Goal: Information Seeking & Learning: Get advice/opinions

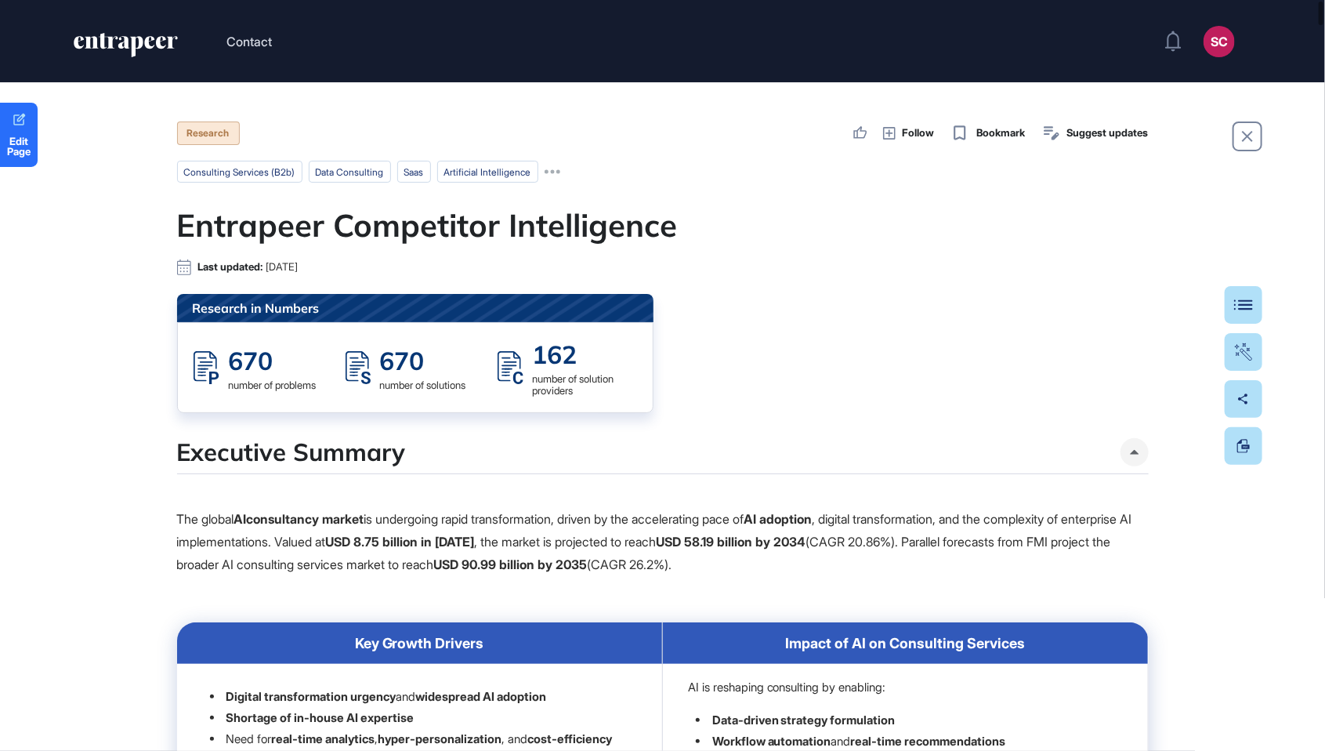
scroll to position [1, 1]
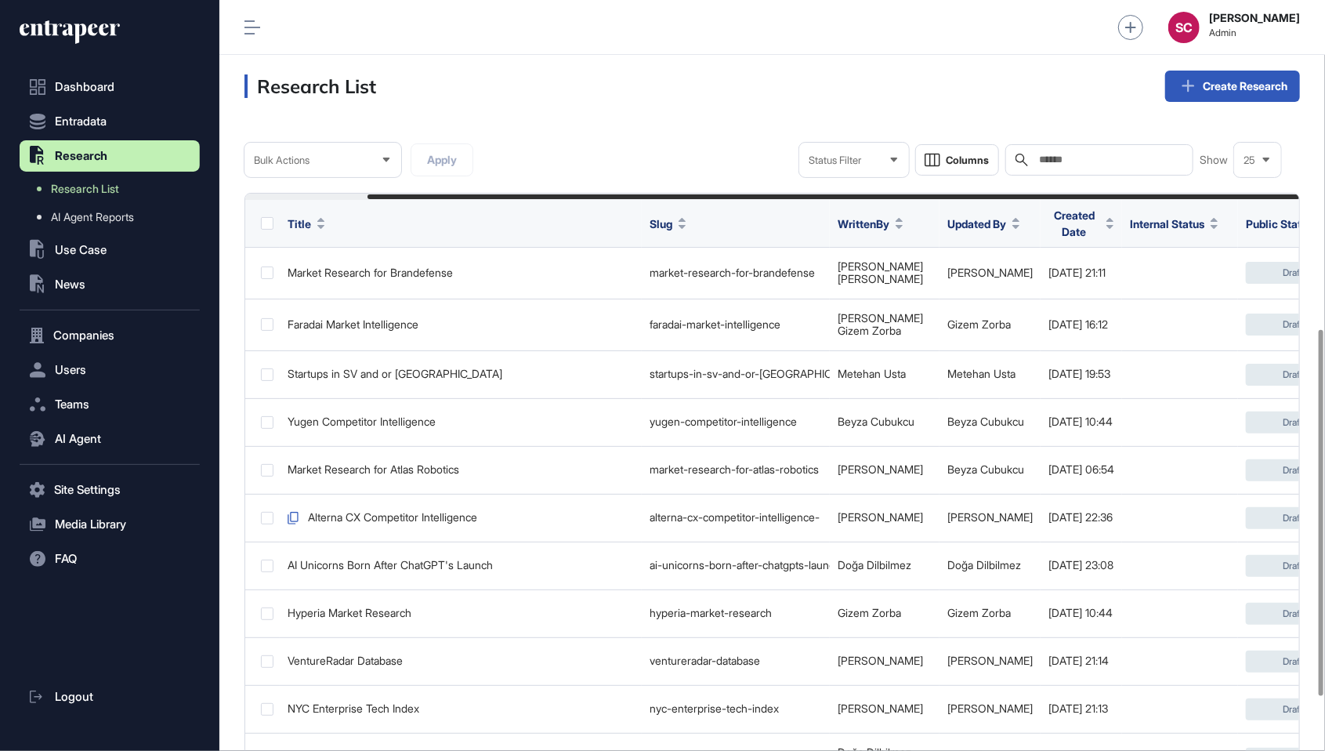
scroll to position [0, 138]
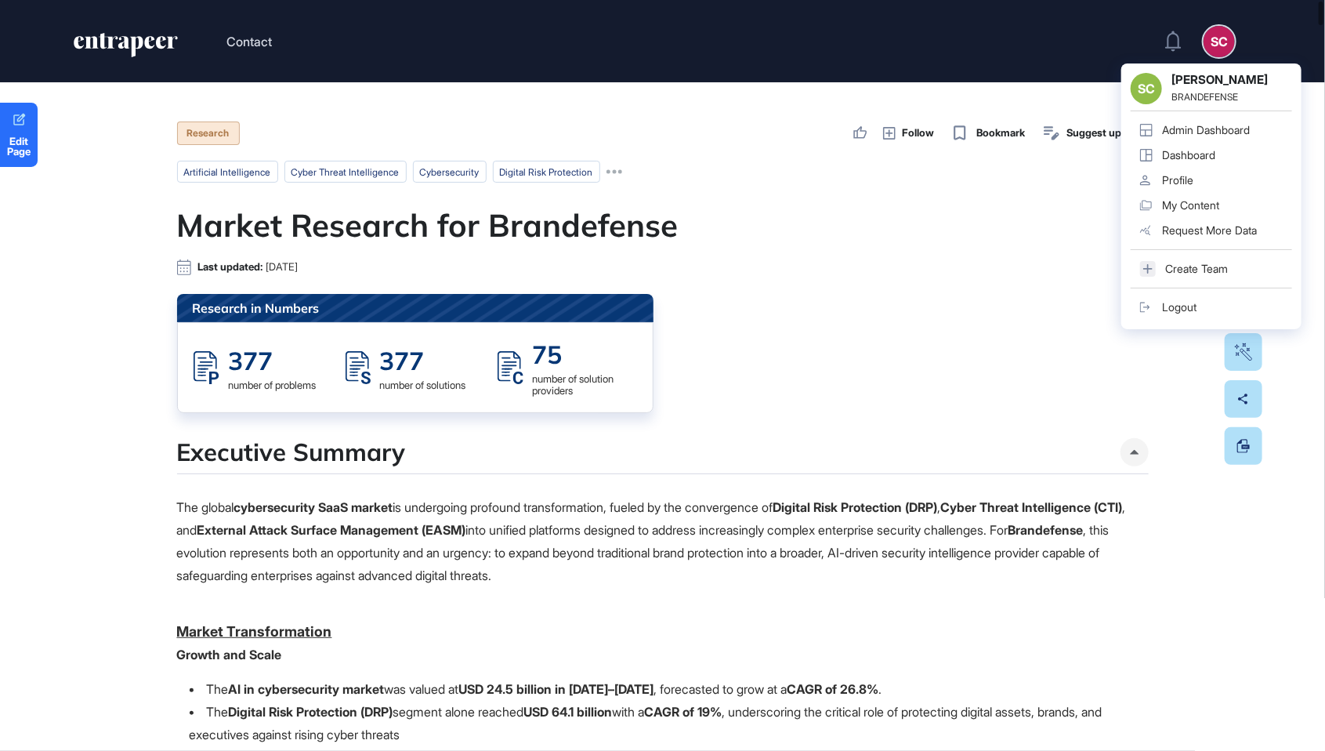
click at [1196, 150] on div "Dashboard" at bounding box center [1188, 155] width 53 height 13
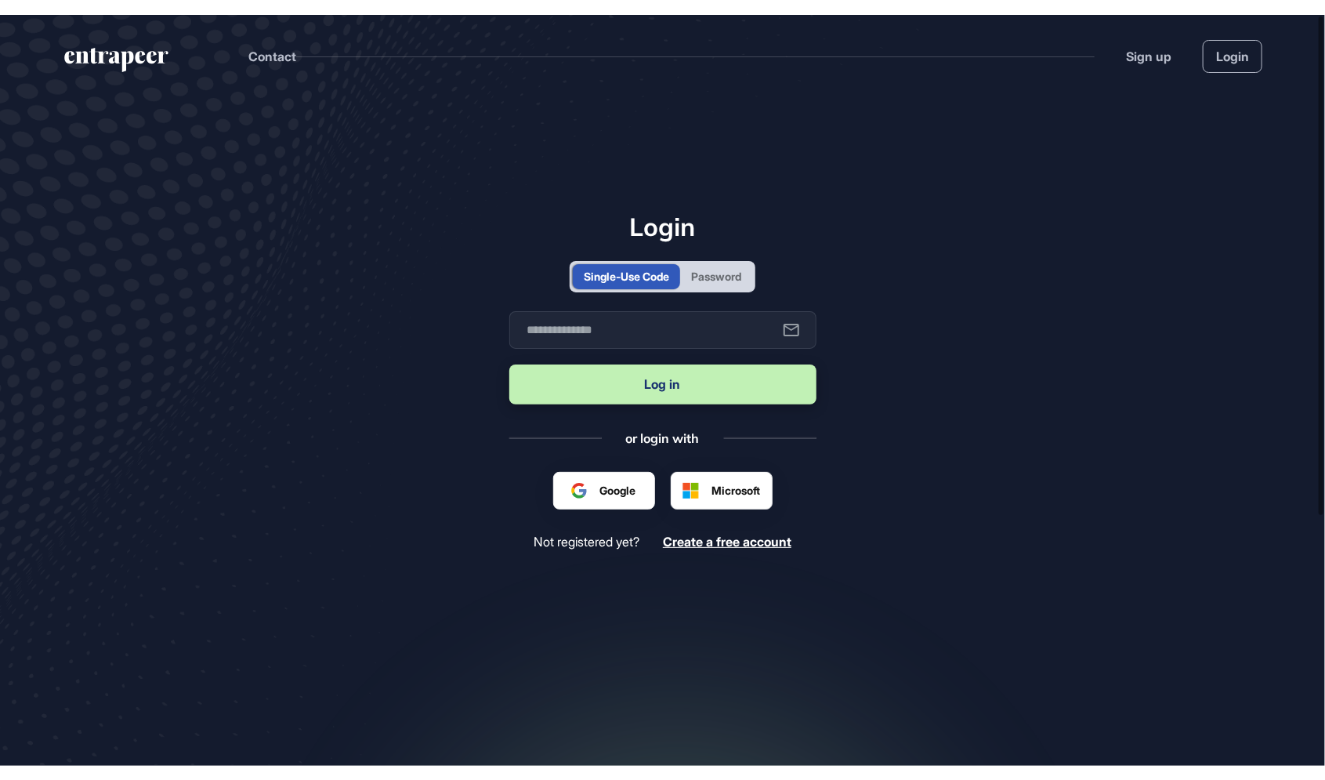
scroll to position [1, 1]
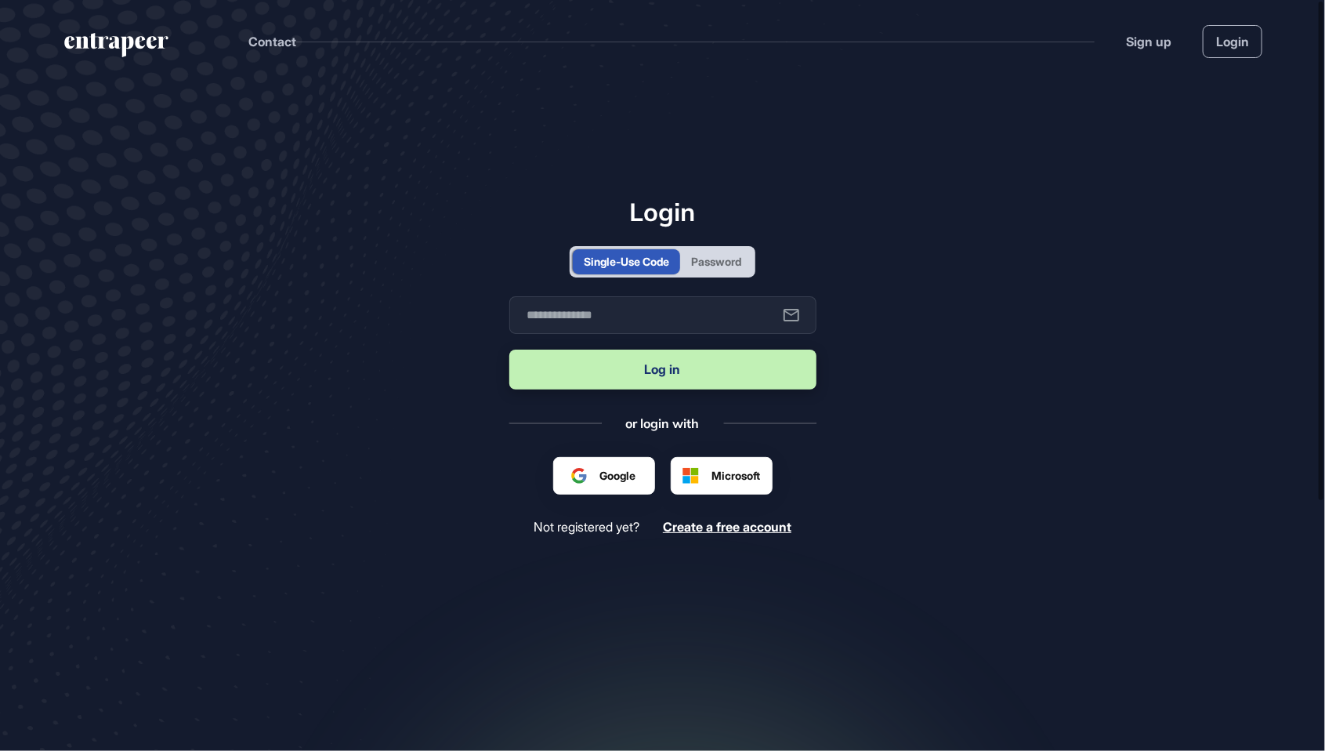
click at [715, 274] on div "Password" at bounding box center [716, 261] width 72 height 25
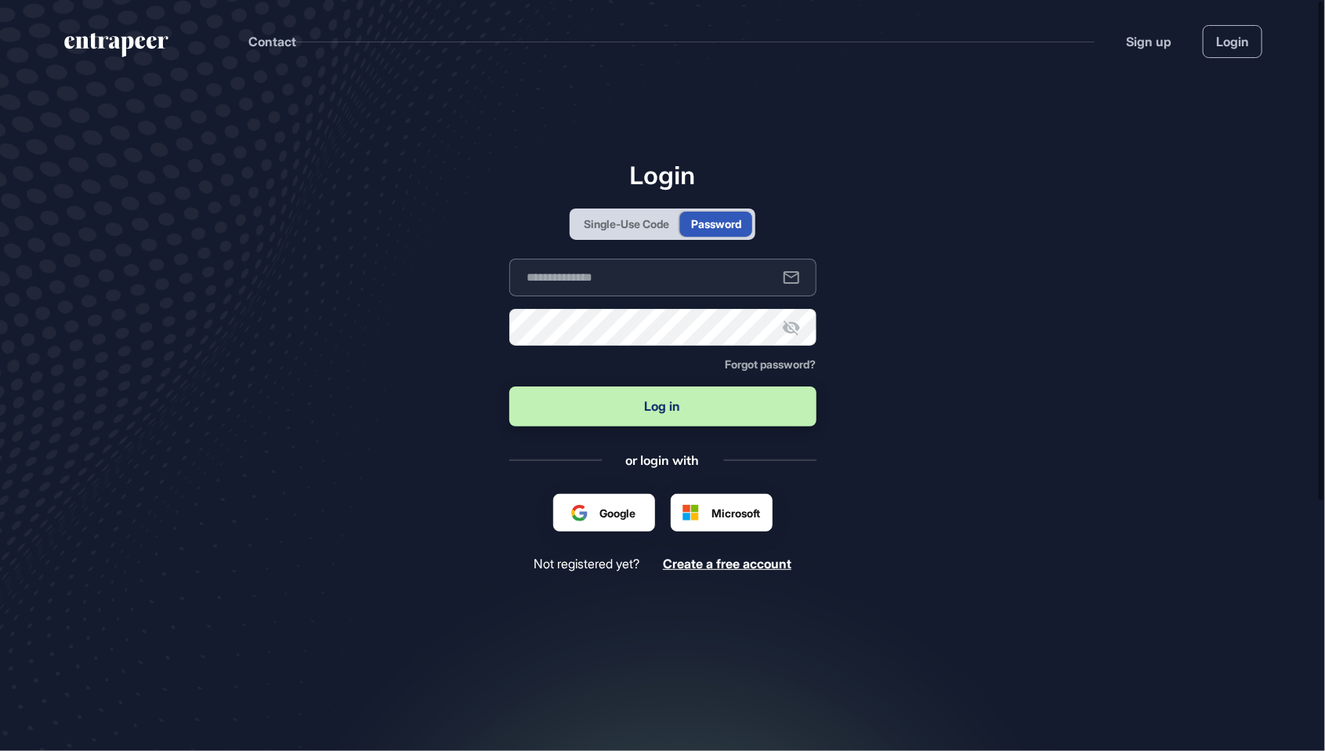
click at [626, 296] on input "text" at bounding box center [662, 278] width 307 height 38
click at [538, 296] on input "*******" at bounding box center [662, 278] width 307 height 38
click at [535, 296] on input "*******" at bounding box center [662, 278] width 307 height 38
click at [614, 296] on input "*******" at bounding box center [662, 278] width 307 height 38
click at [539, 296] on input "********" at bounding box center [662, 278] width 307 height 38
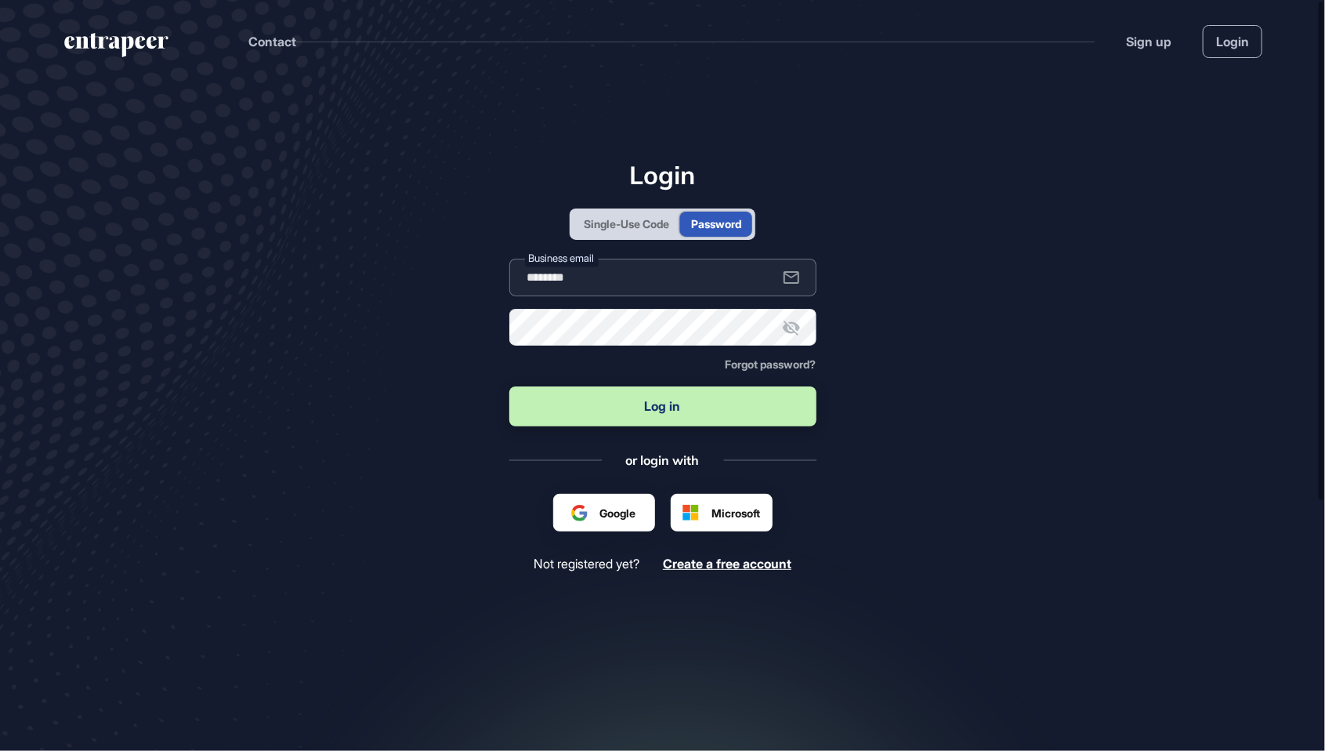
click at [535, 296] on input "********" at bounding box center [662, 278] width 307 height 38
click at [538, 296] on input "********" at bounding box center [662, 278] width 307 height 38
click at [629, 296] on input "********" at bounding box center [662, 278] width 307 height 38
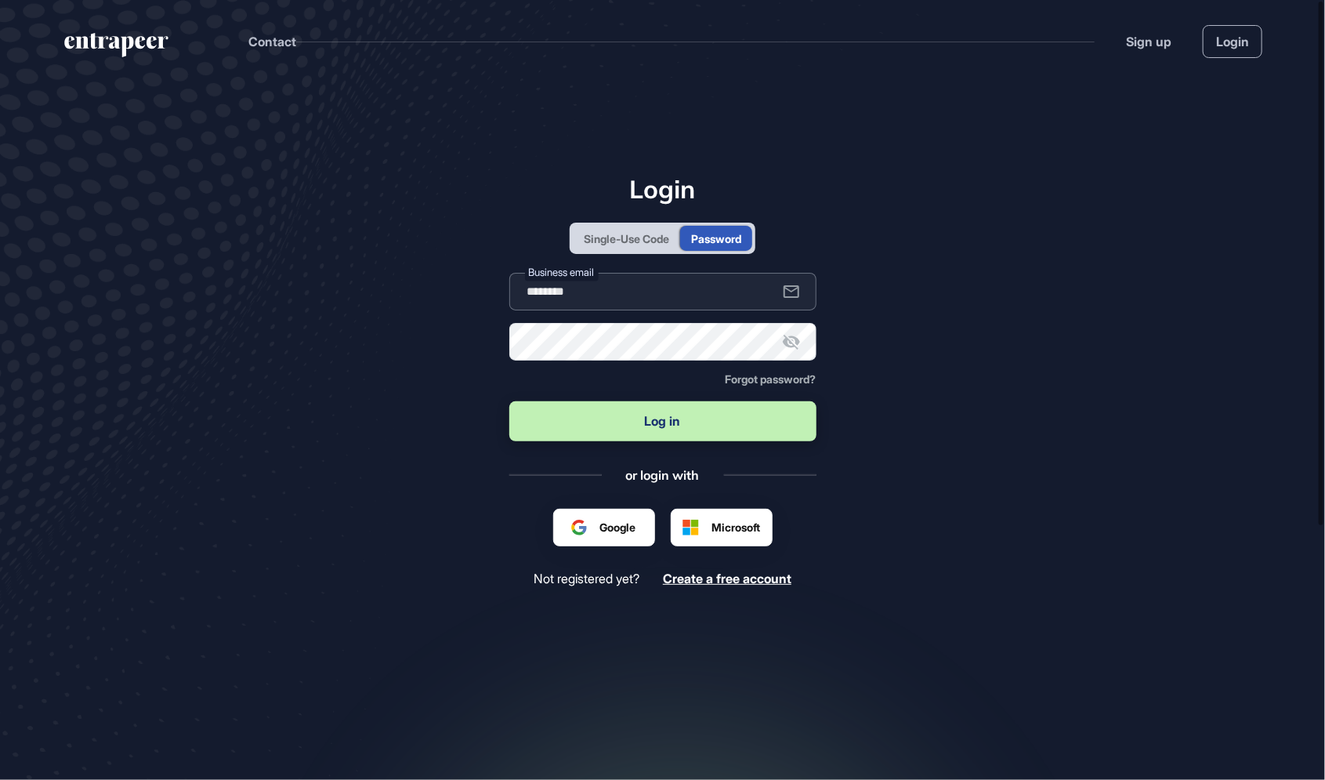
scroll to position [857, 1325]
type input "**********"
click at [509, 401] on button "Log in" at bounding box center [662, 421] width 307 height 40
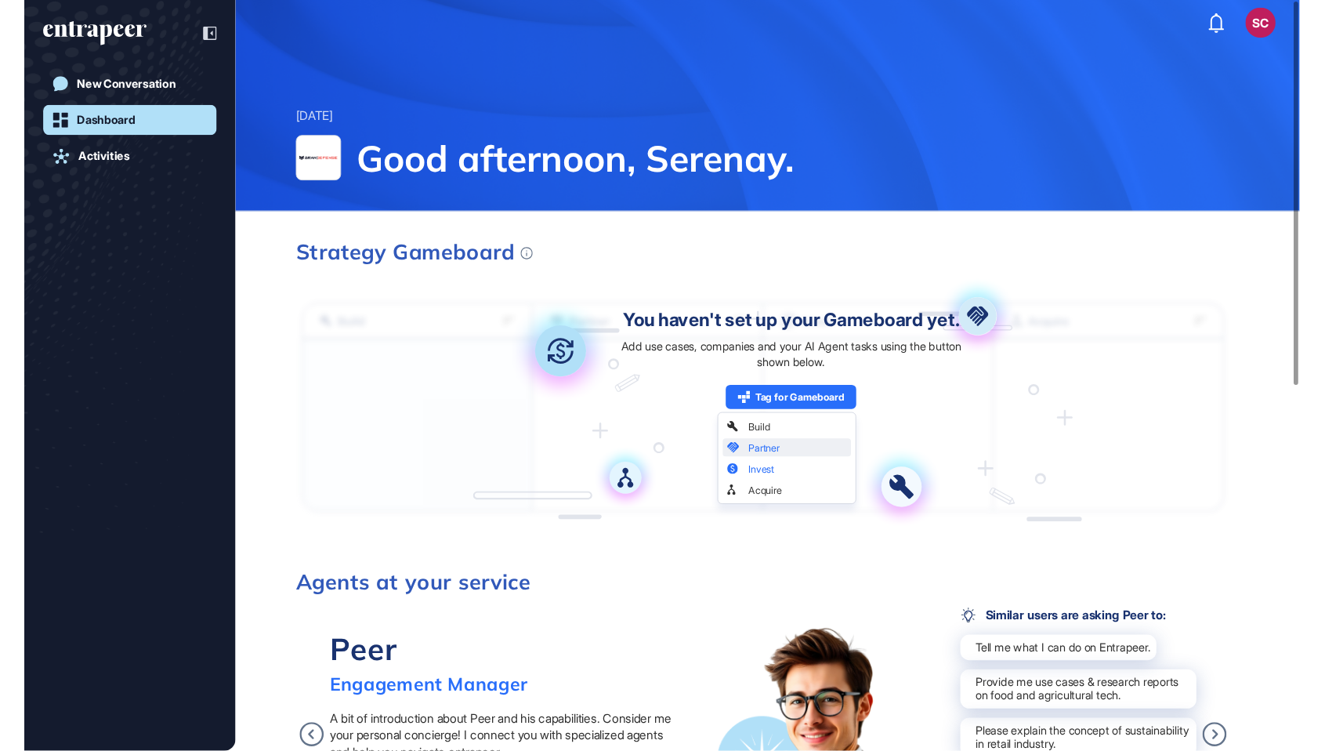
scroll to position [828, 1325]
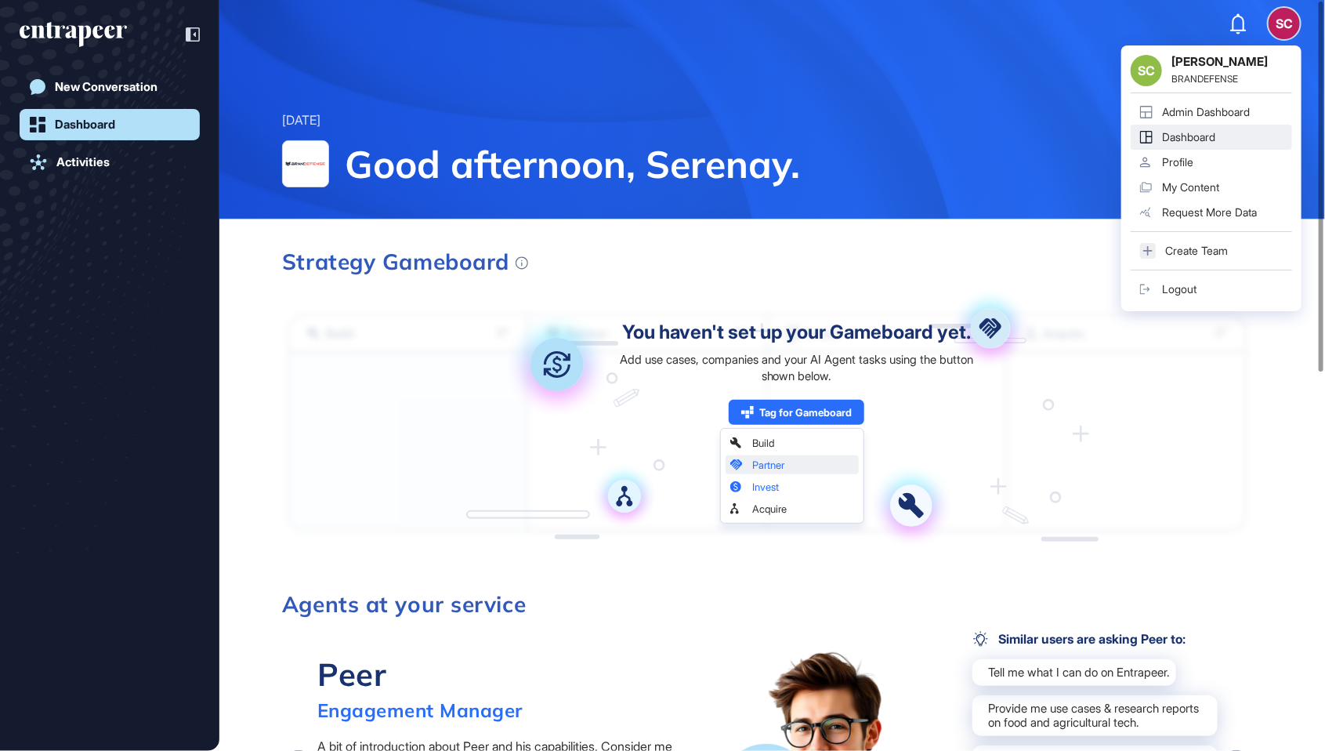
click at [1244, 112] on div "Admin Dashboard" at bounding box center [1206, 112] width 88 height 13
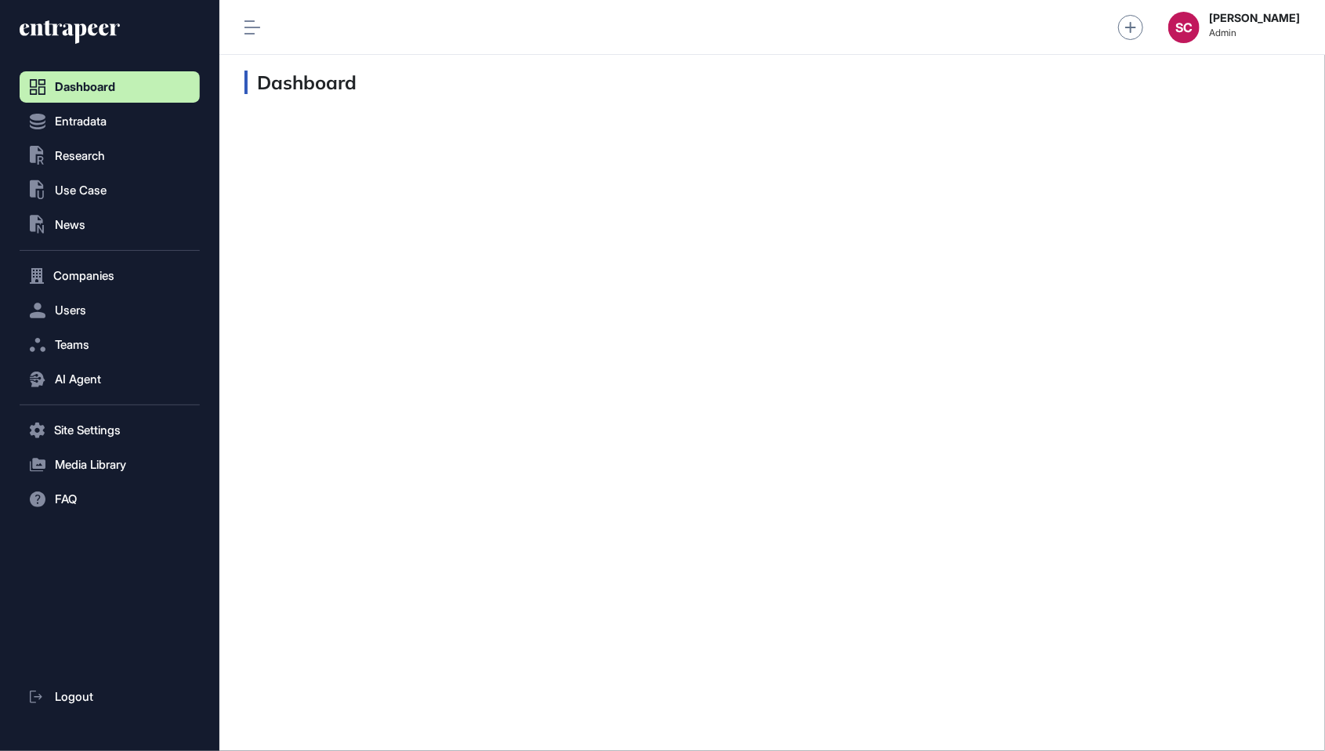
scroll to position [1, 1]
click at [1231, 0] on html "Dashboard Entradata .st0{fill:currentColor} Research .st0{fill:currentColor} Us…" at bounding box center [662, 375] width 1325 height 751
click at [95, 375] on span "AI Agent" at bounding box center [78, 379] width 46 height 13
click at [100, 443] on span "Messages" at bounding box center [76, 440] width 50 height 13
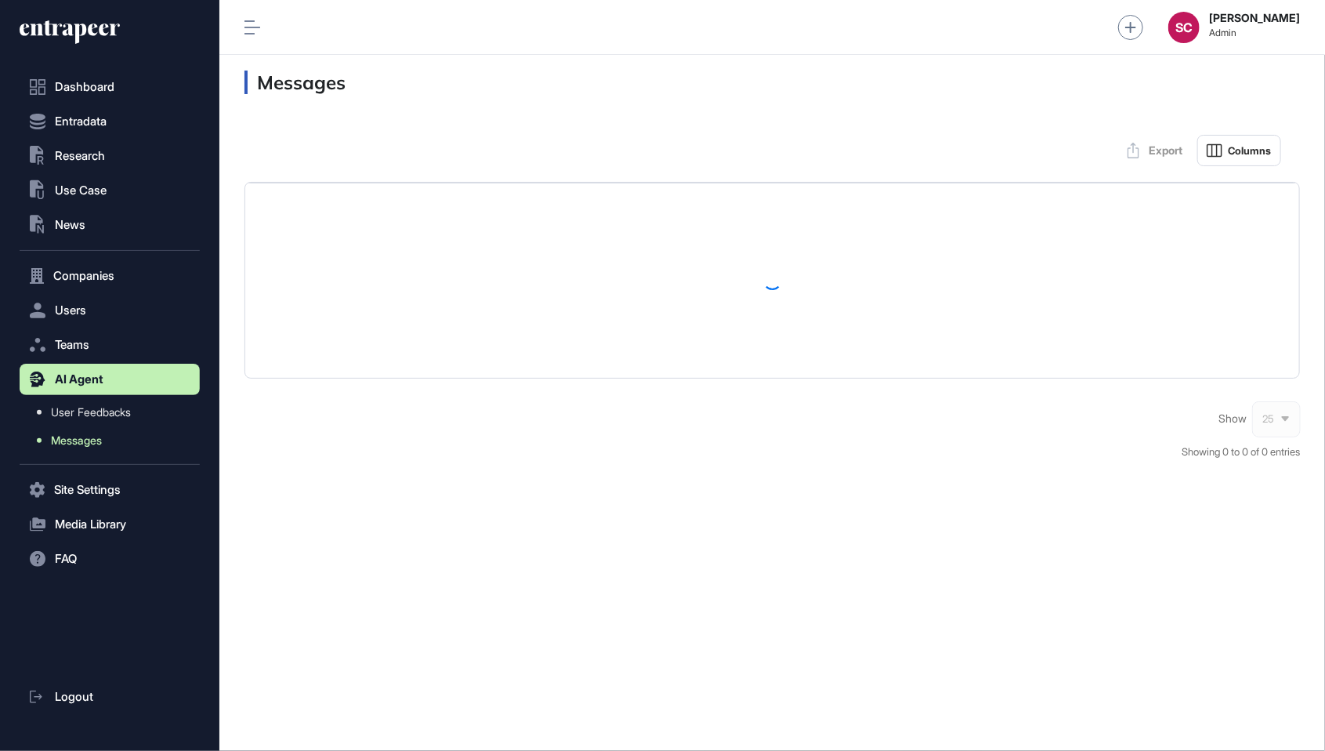
click at [99, 443] on span "Messages" at bounding box center [76, 440] width 51 height 13
click at [111, 448] on link "Messages" at bounding box center [113, 440] width 172 height 28
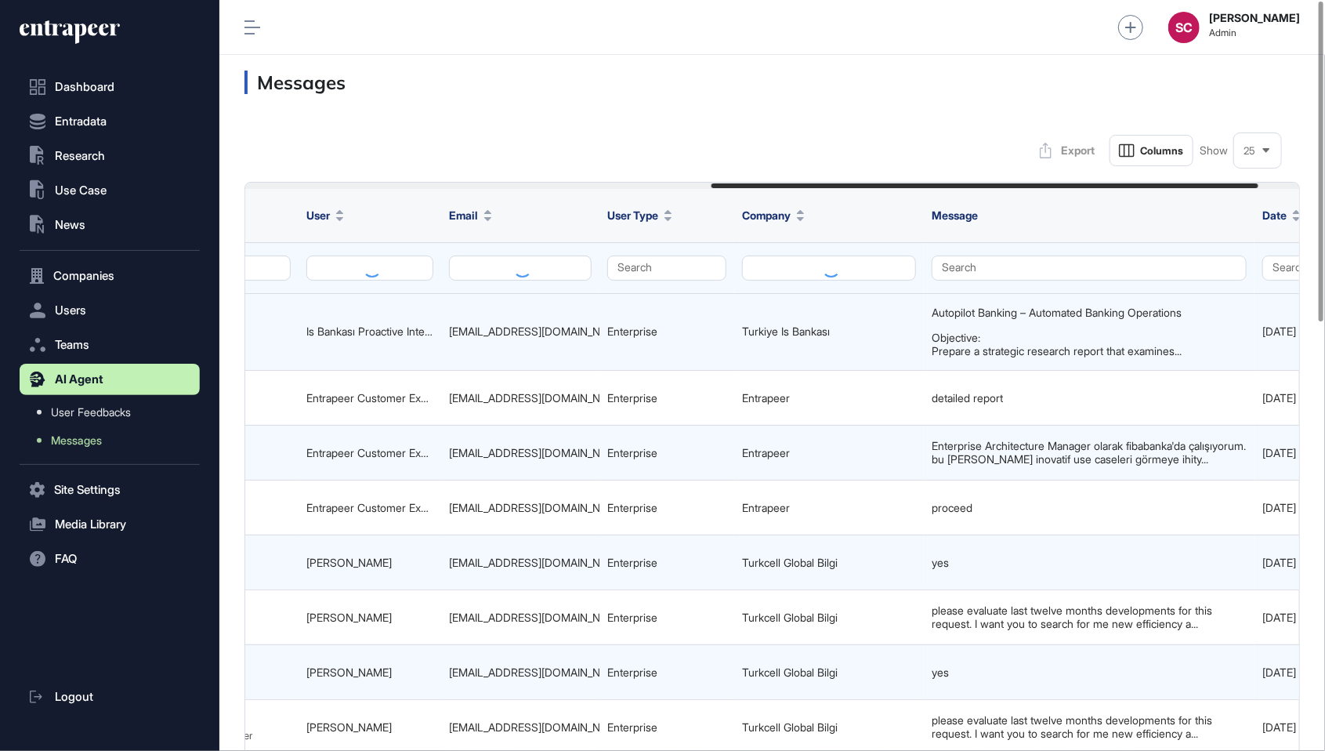
scroll to position [0, 980]
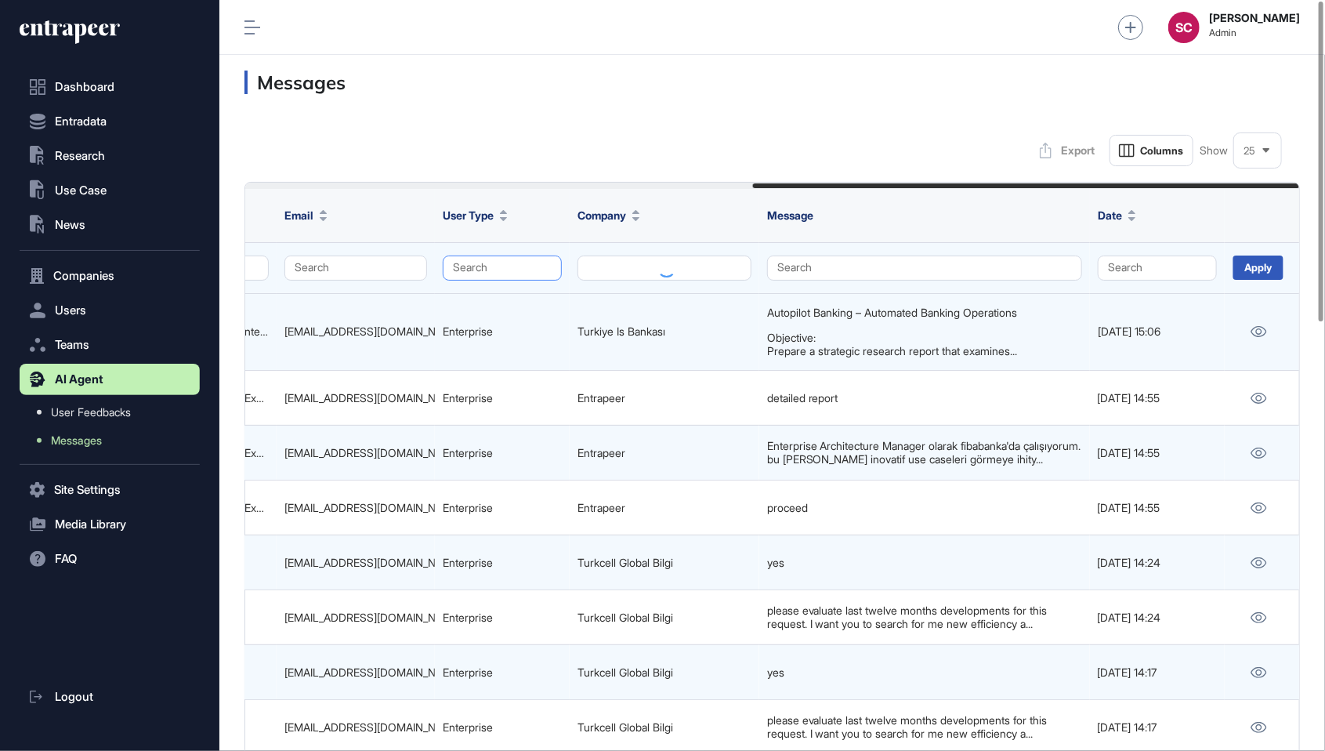
click at [492, 258] on button "Search" at bounding box center [502, 268] width 119 height 25
click at [531, 296] on div "Enterprise" at bounding box center [498, 298] width 92 height 22
click at [1256, 270] on div "Apply" at bounding box center [1259, 268] width 50 height 24
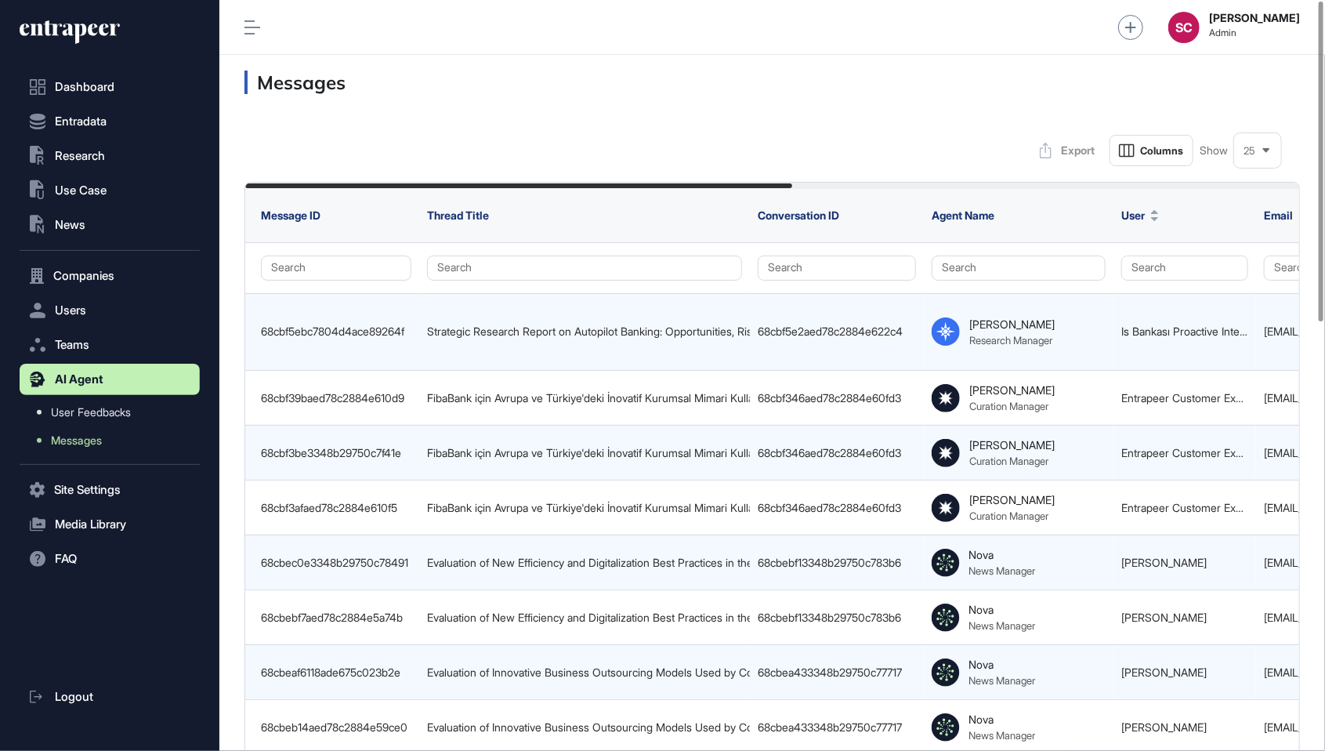
click at [1259, 147] on div "25" at bounding box center [1258, 151] width 47 height 31
click at [1264, 301] on li "100" at bounding box center [1258, 313] width 38 height 31
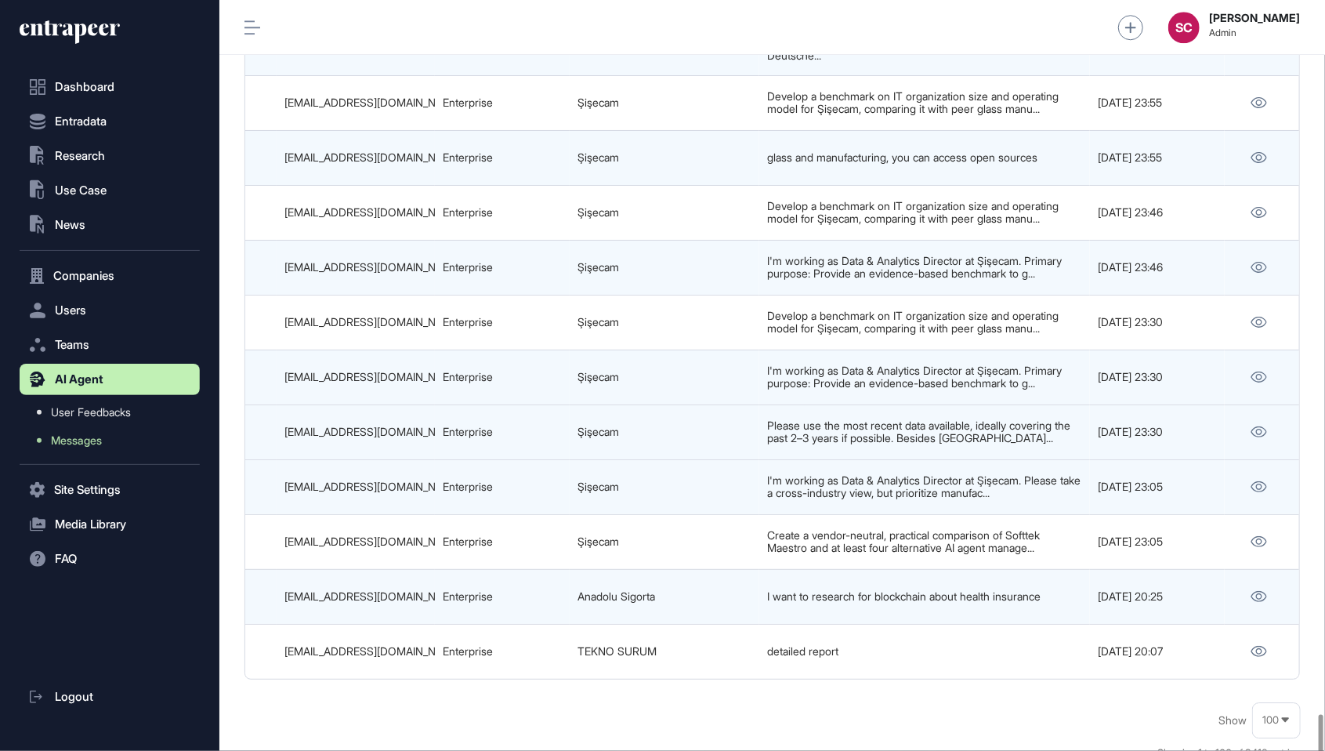
scroll to position [5327, 0]
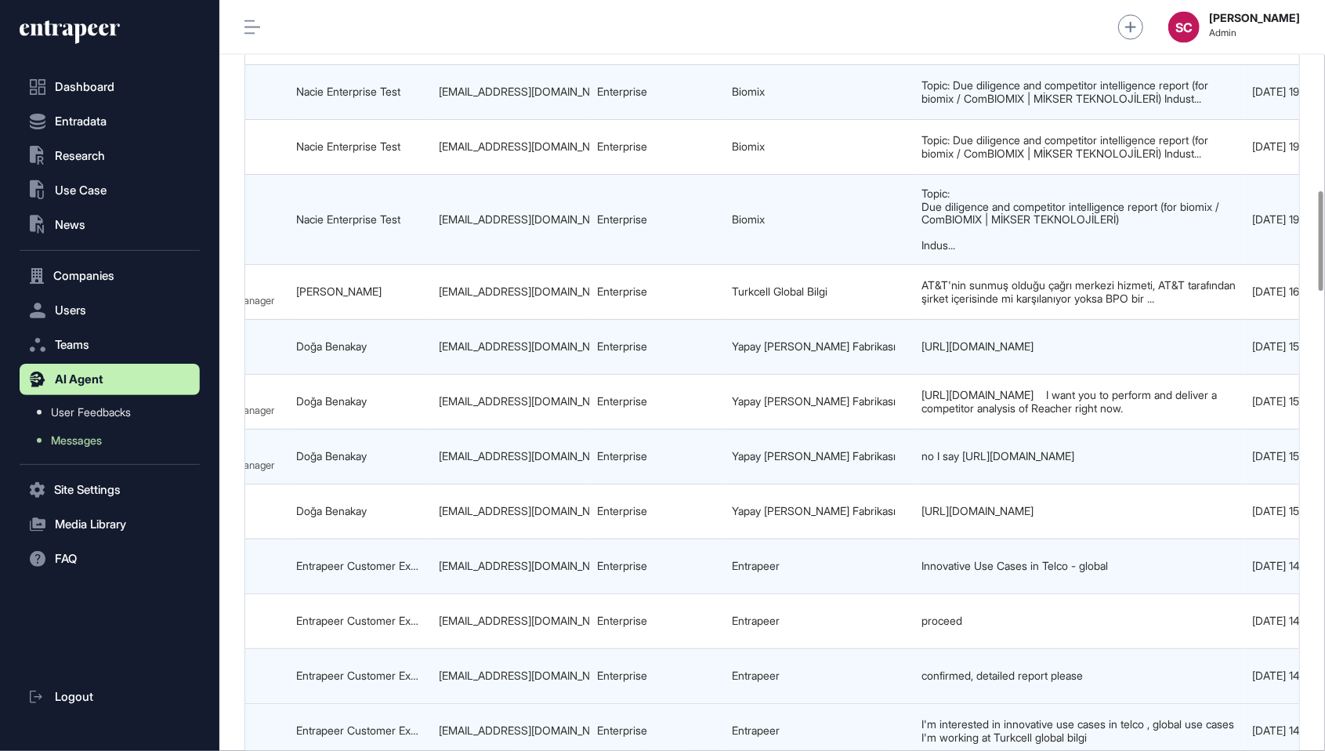
scroll to position [0, 980]
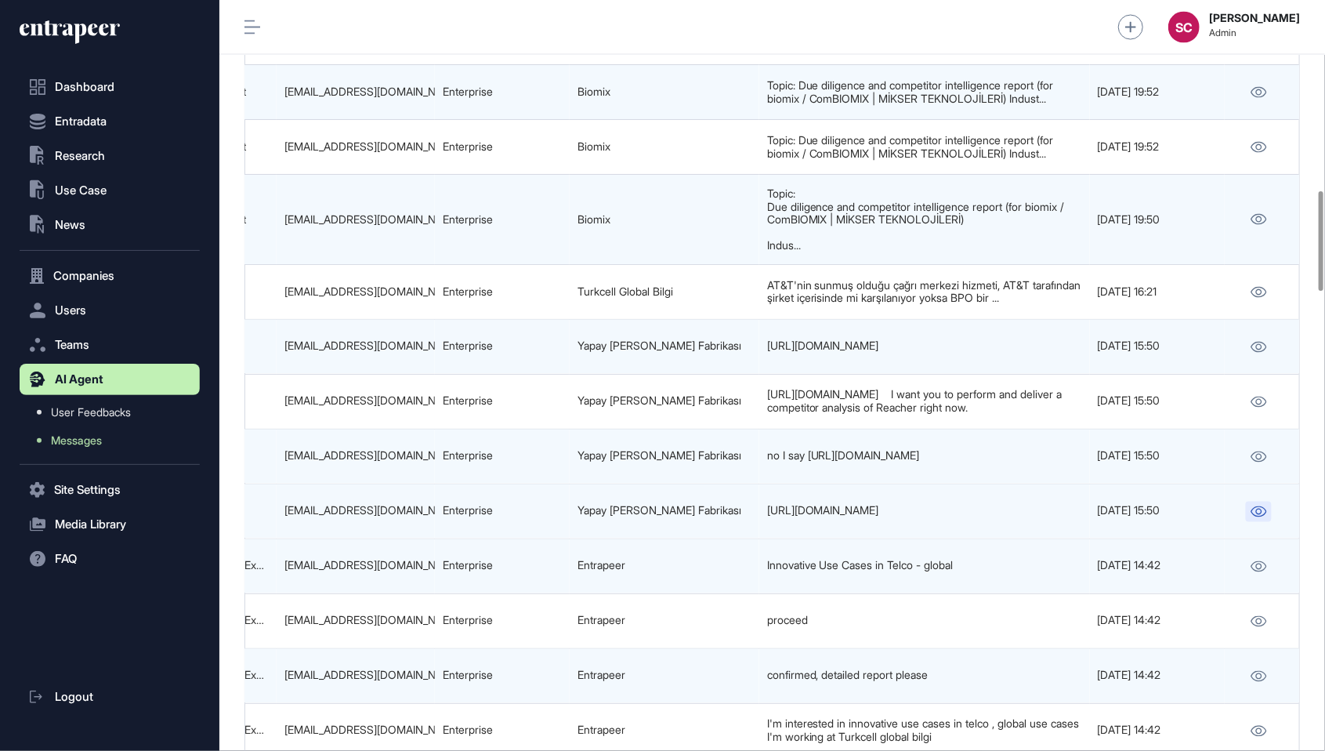
click at [1250, 502] on link at bounding box center [1259, 512] width 26 height 20
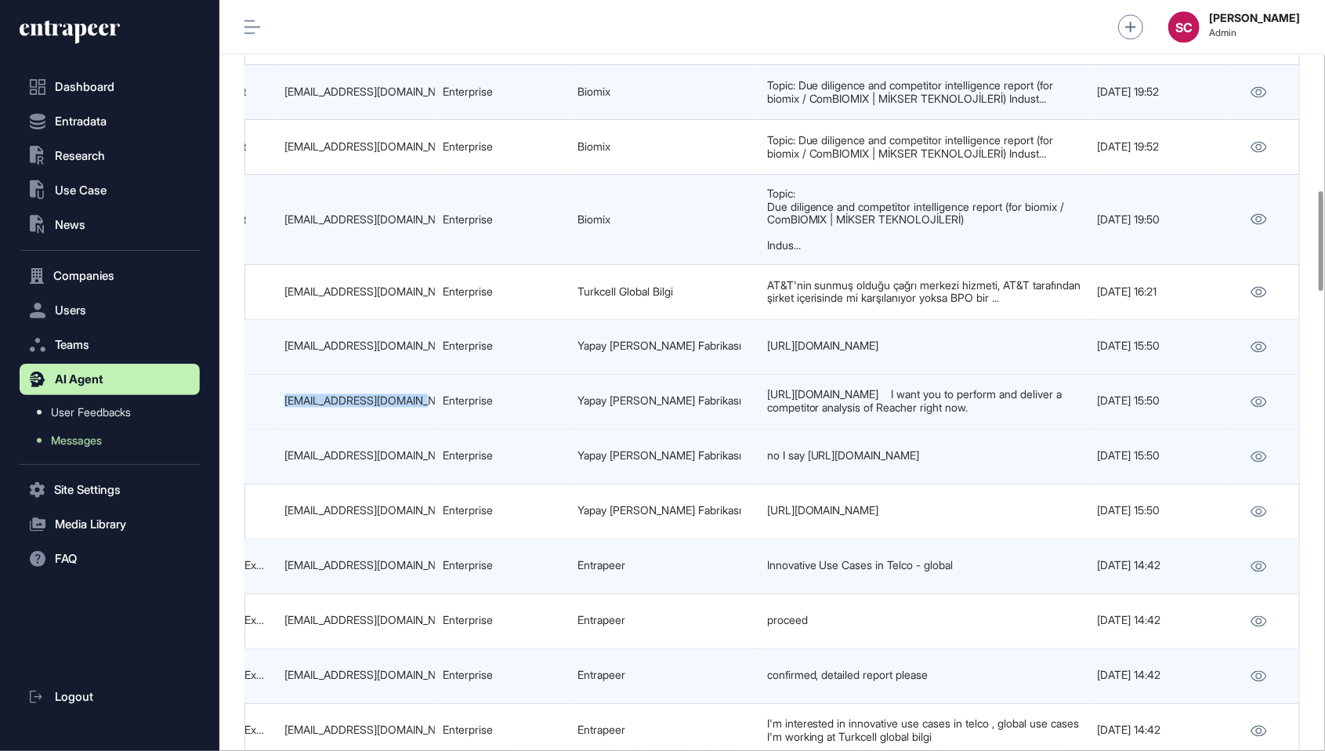
drag, startPoint x: 426, startPoint y: 385, endPoint x: 277, endPoint y: 377, distance: 149.1
click at [277, 377] on td "doga.benakay@yzf.com.tr" at bounding box center [356, 402] width 158 height 55
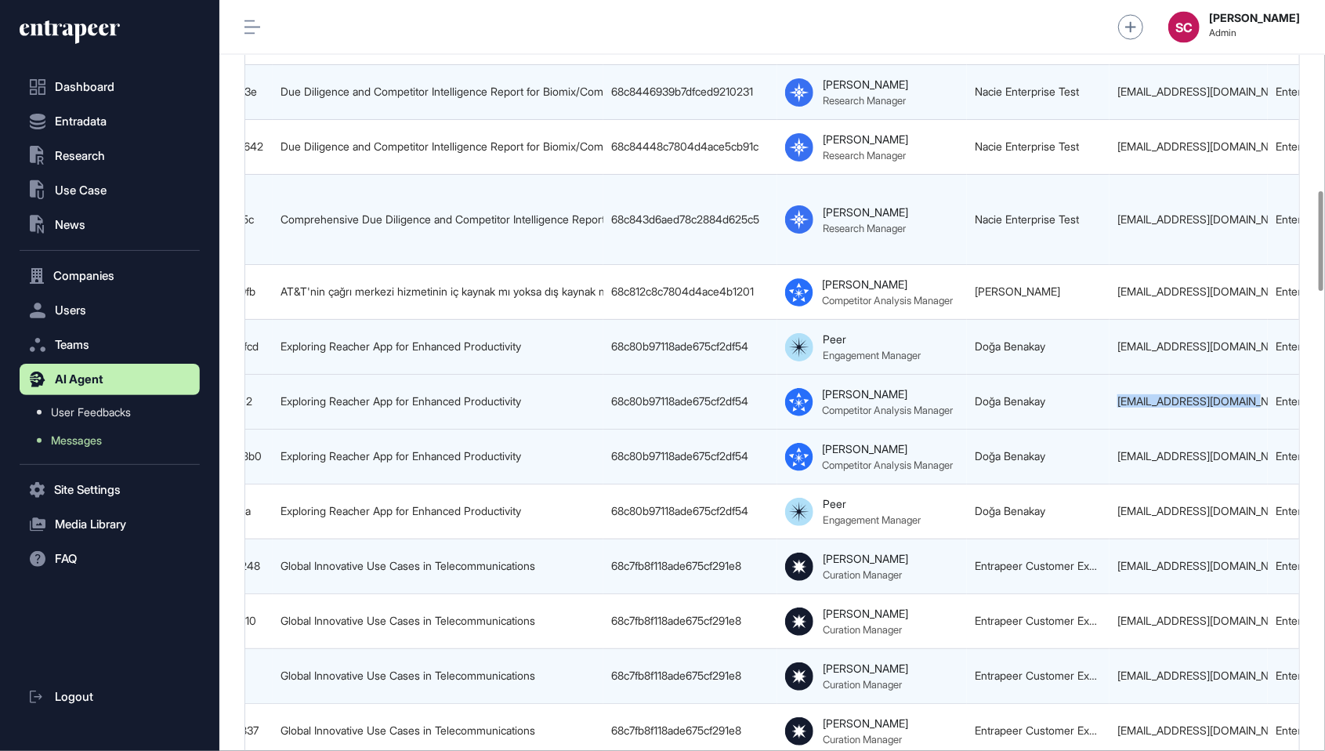
scroll to position [0, 143]
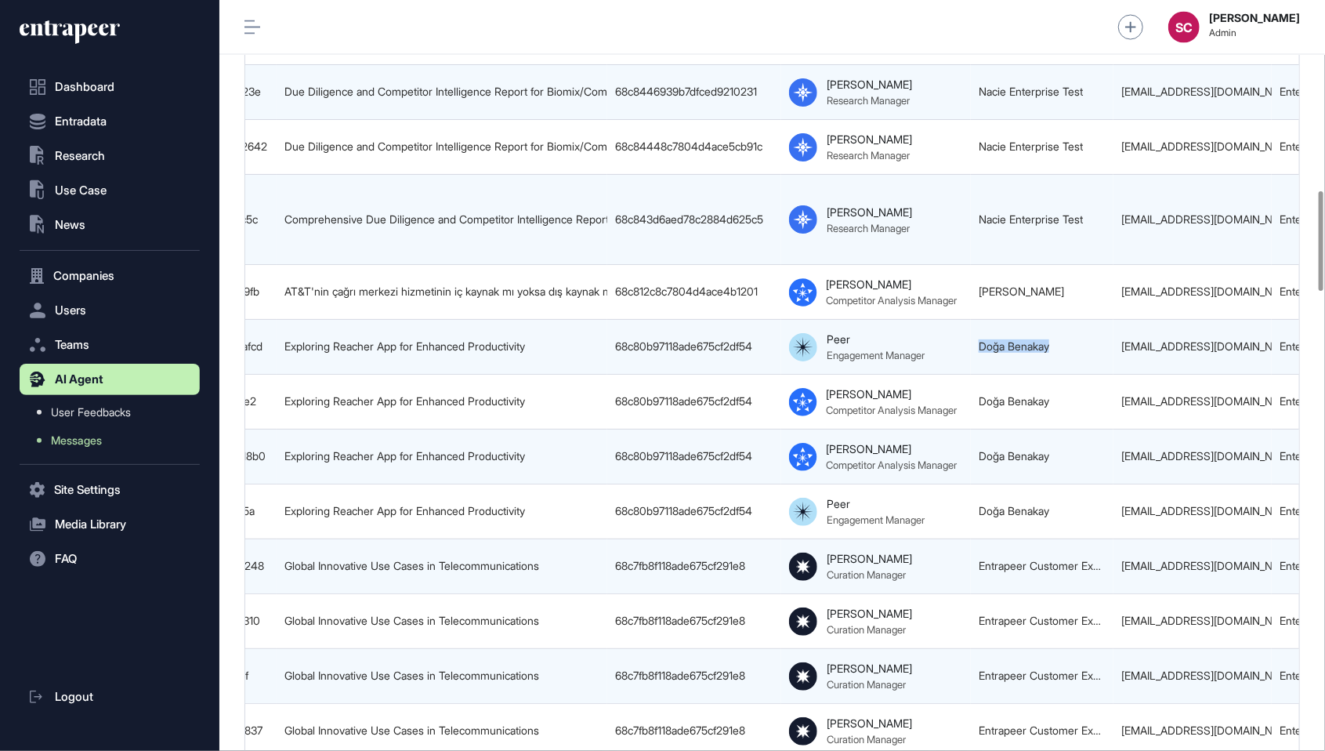
drag, startPoint x: 1071, startPoint y: 328, endPoint x: 954, endPoint y: 332, distance: 116.9
click at [954, 332] on tr "68c80c39aed78c2884d4afcd Exploring Reacher App for Enhanced Productivity 68c80b…" at bounding box center [1121, 347] width 2036 height 55
copy tr "Doğa Benakay"
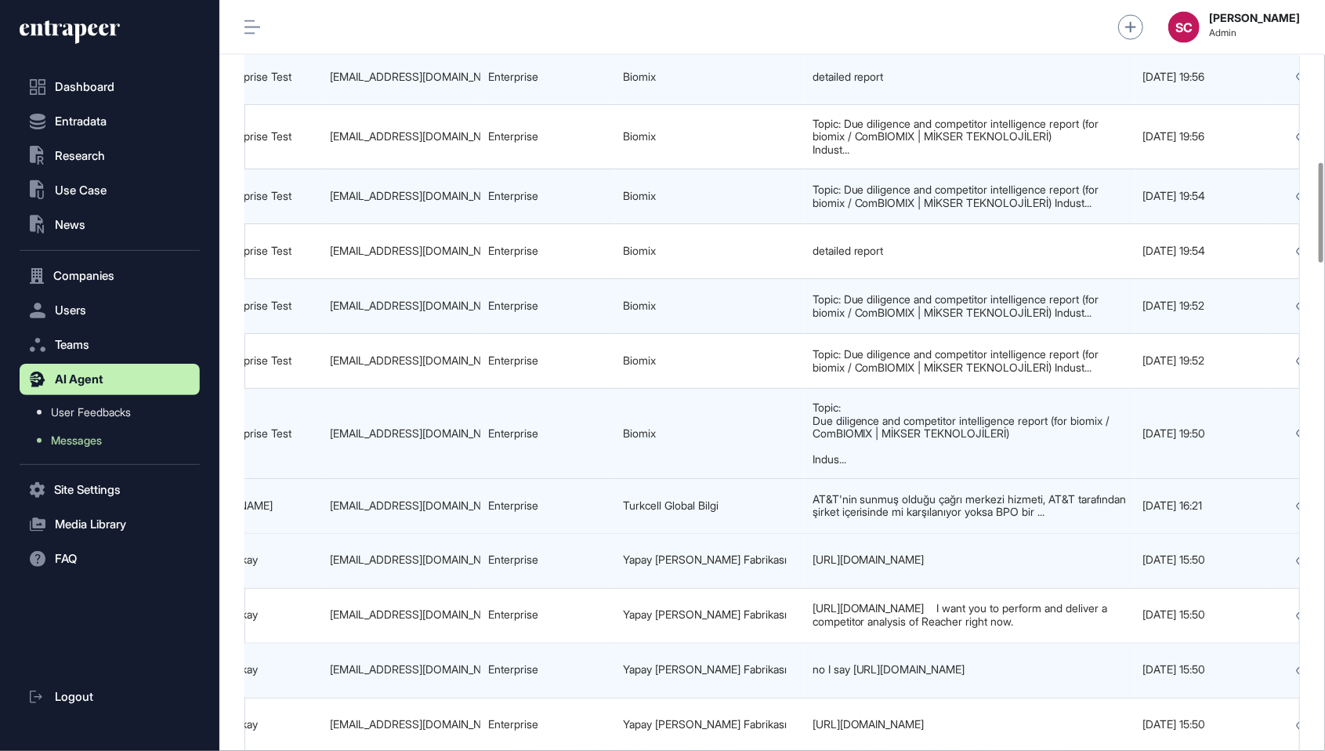
scroll to position [0, 980]
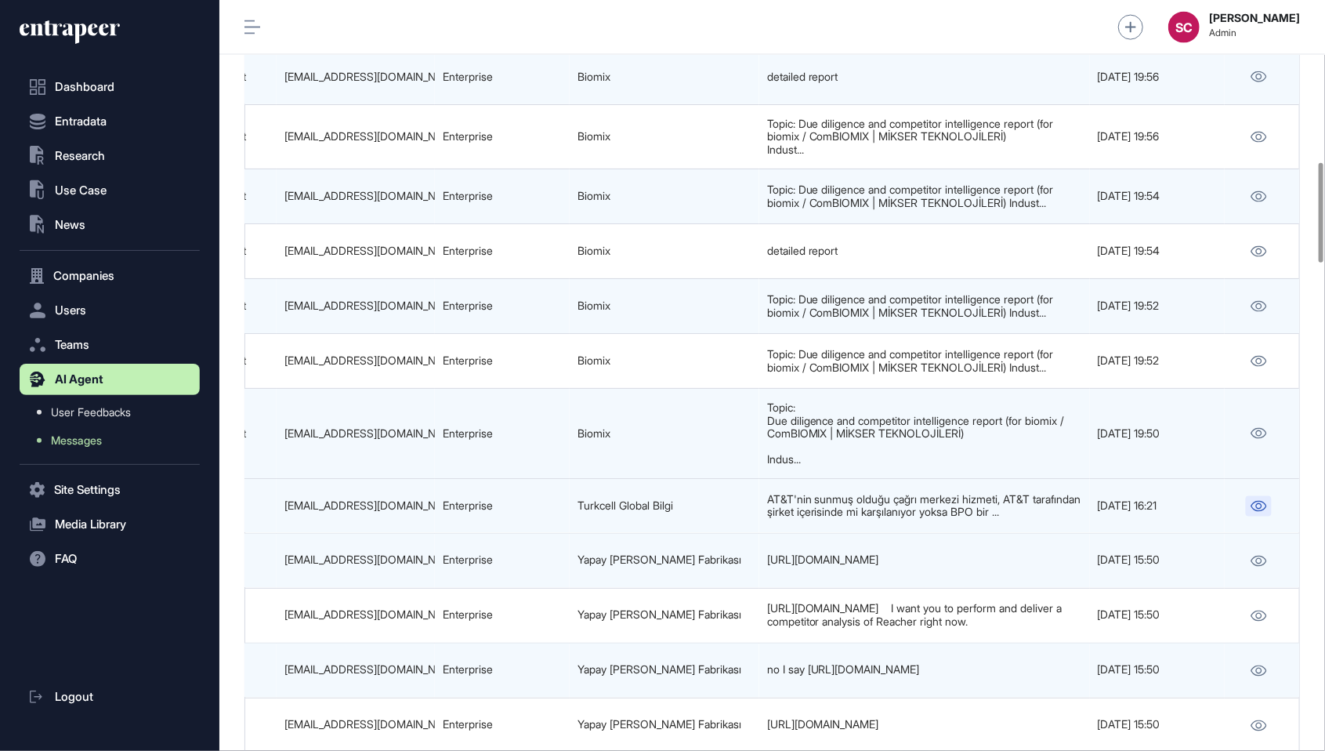
click at [1246, 496] on link at bounding box center [1259, 506] width 26 height 20
click at [413, 499] on div "busra.ayyildizoglu@globalbilgi.com.tr" at bounding box center [356, 505] width 143 height 13
copy tr "busra.ayyildizoglu@globalbilgi.com.tr"
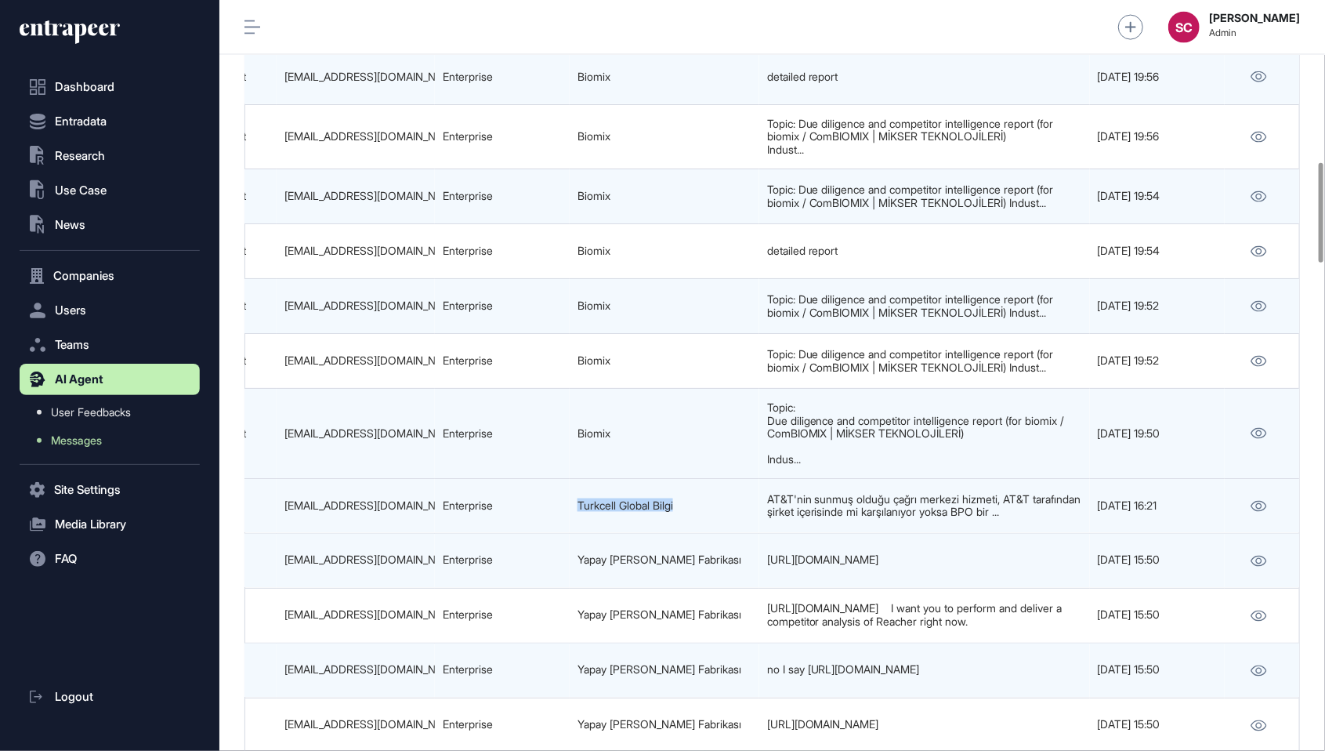
drag, startPoint x: 698, startPoint y: 494, endPoint x: 516, endPoint y: 486, distance: 182.8
click at [516, 486] on tr "68c81376c7804d4ace4b19fb AT&T'nin çağrı merkezi hizmetinin iç kaynak mı yoksa d…" at bounding box center [284, 506] width 2036 height 55
copy tr "Turkcell Global Bilgi"
click at [422, 499] on div "busra.ayyildizoglu@globalbilgi.com.tr" at bounding box center [356, 505] width 143 height 13
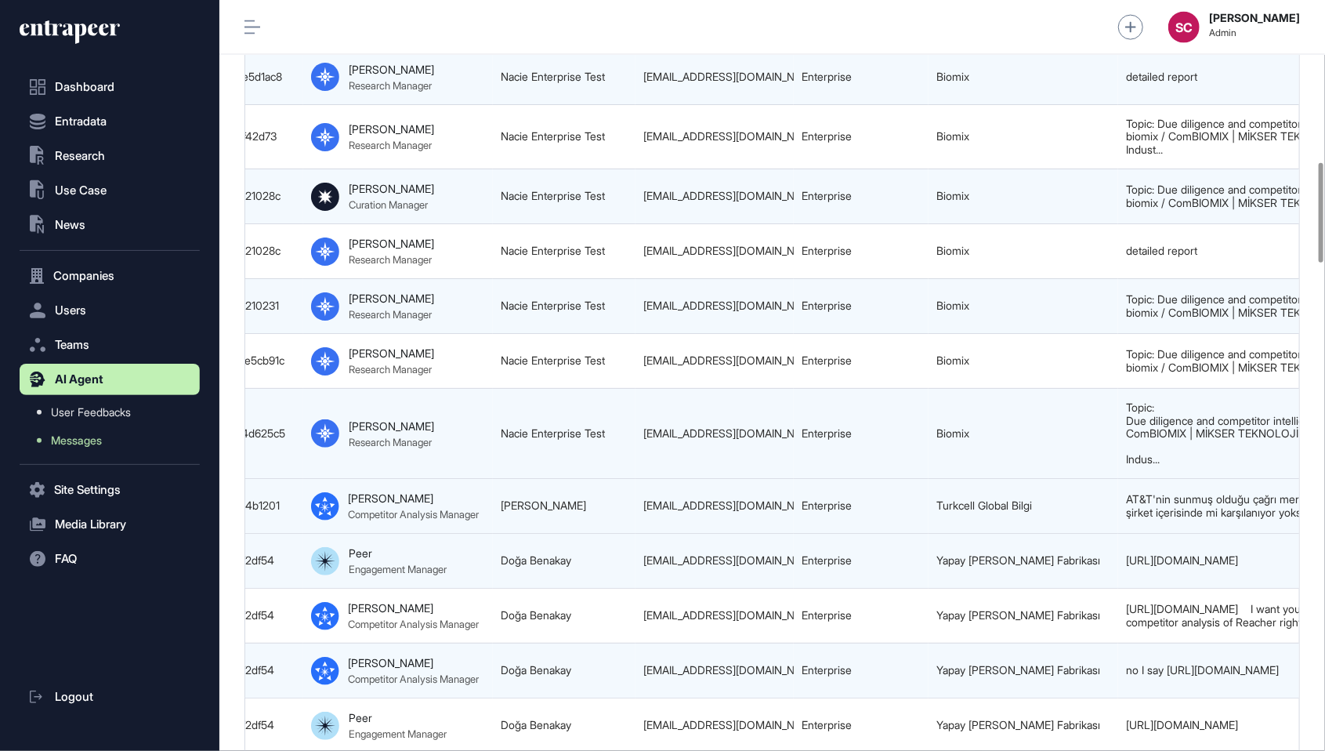
scroll to position [0, 619]
click at [540, 499] on link "Büşra Ayyıldızoğlu" at bounding box center [544, 505] width 85 height 13
copy link "Büşra Ayyıldızoğlu"
drag, startPoint x: 501, startPoint y: 494, endPoint x: 609, endPoint y: 497, distance: 108.2
click at [609, 497] on td "Büşra Ayyıldızoğlu" at bounding box center [566, 506] width 143 height 55
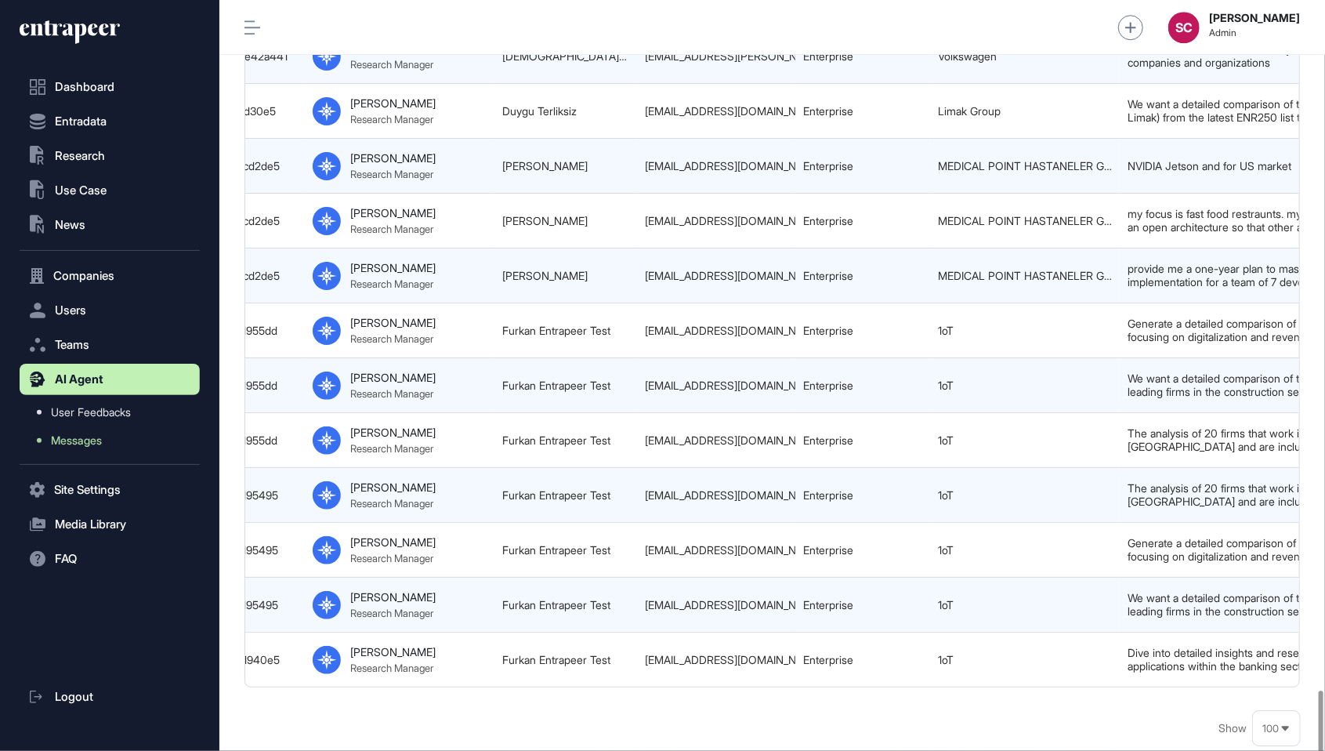
scroll to position [5383, 0]
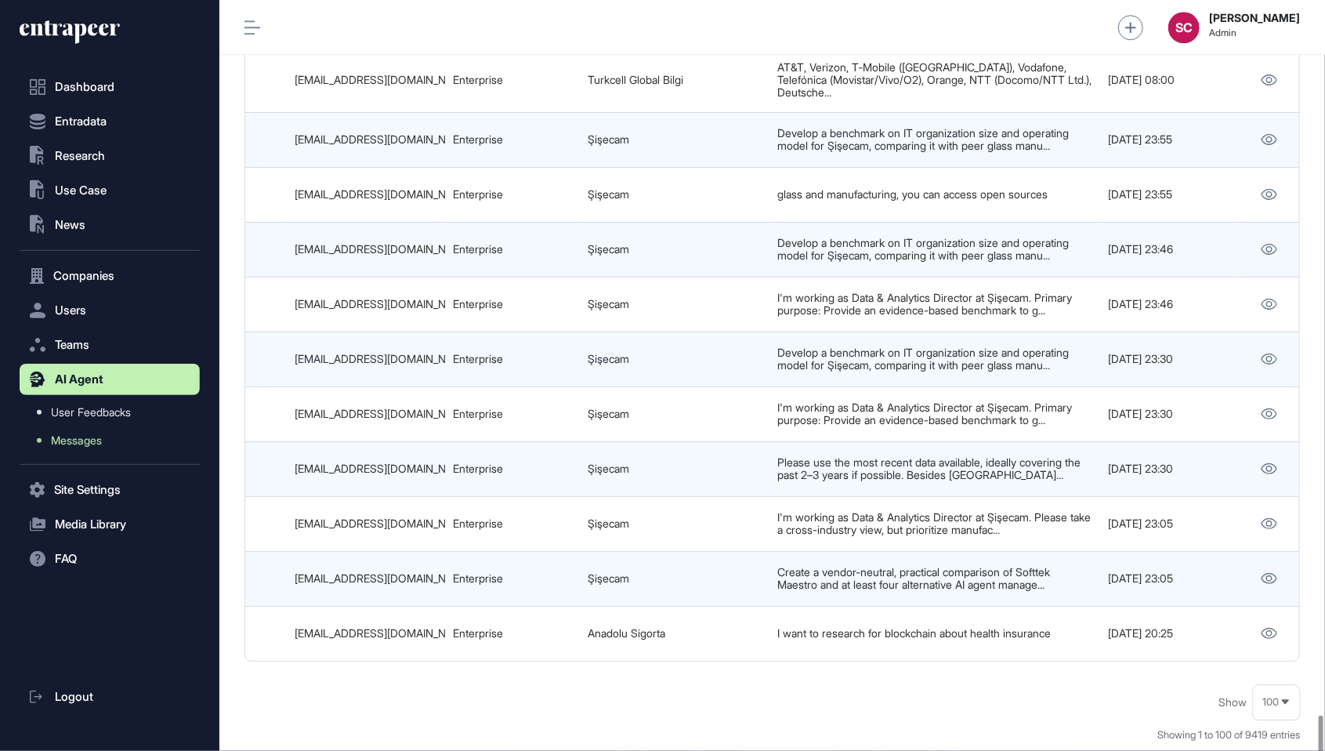
scroll to position [0, 980]
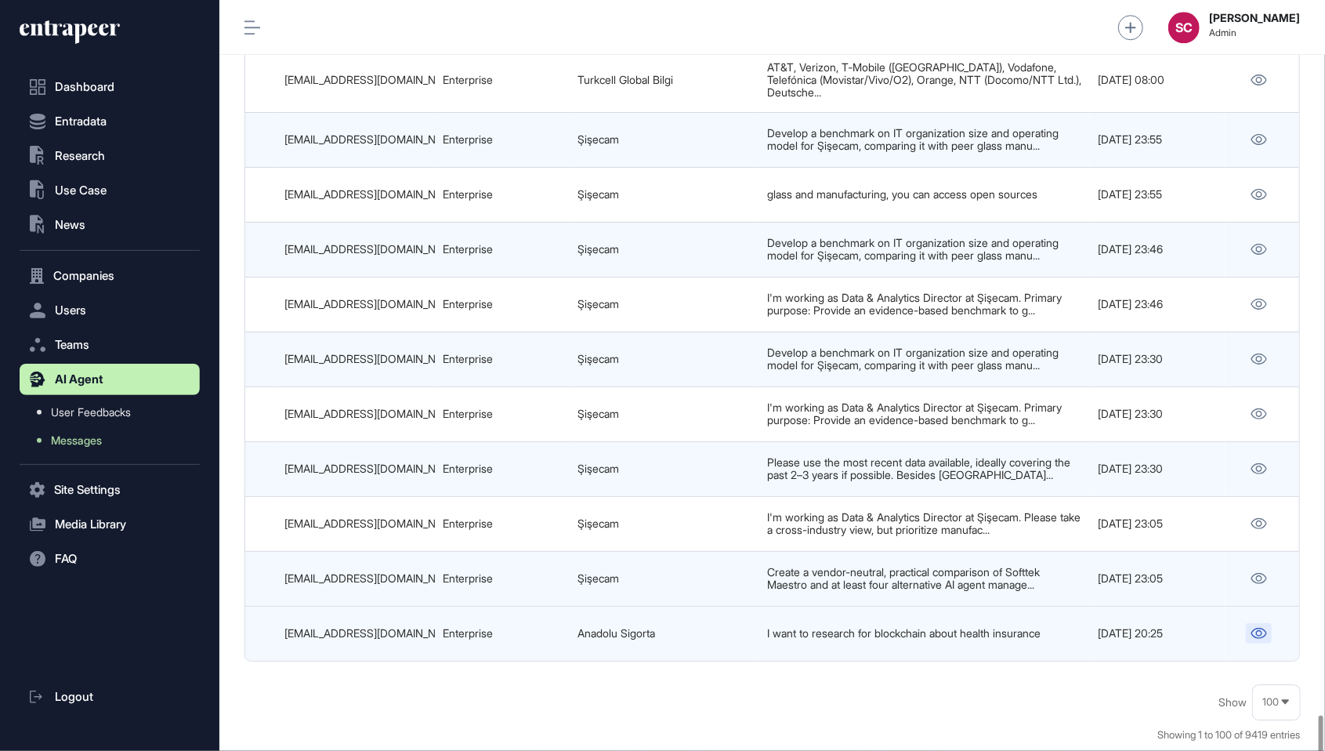
click at [1258, 628] on icon at bounding box center [1260, 633] width 16 height 11
drag, startPoint x: 698, startPoint y: 564, endPoint x: 576, endPoint y: 553, distance: 122.0
click at [595, 606] on td "Anadolu Sigorta" at bounding box center [665, 633] width 190 height 55
drag, startPoint x: 574, startPoint y: 561, endPoint x: 671, endPoint y: 566, distance: 97.3
click at [671, 606] on td "Anadolu Sigorta" at bounding box center [665, 633] width 190 height 55
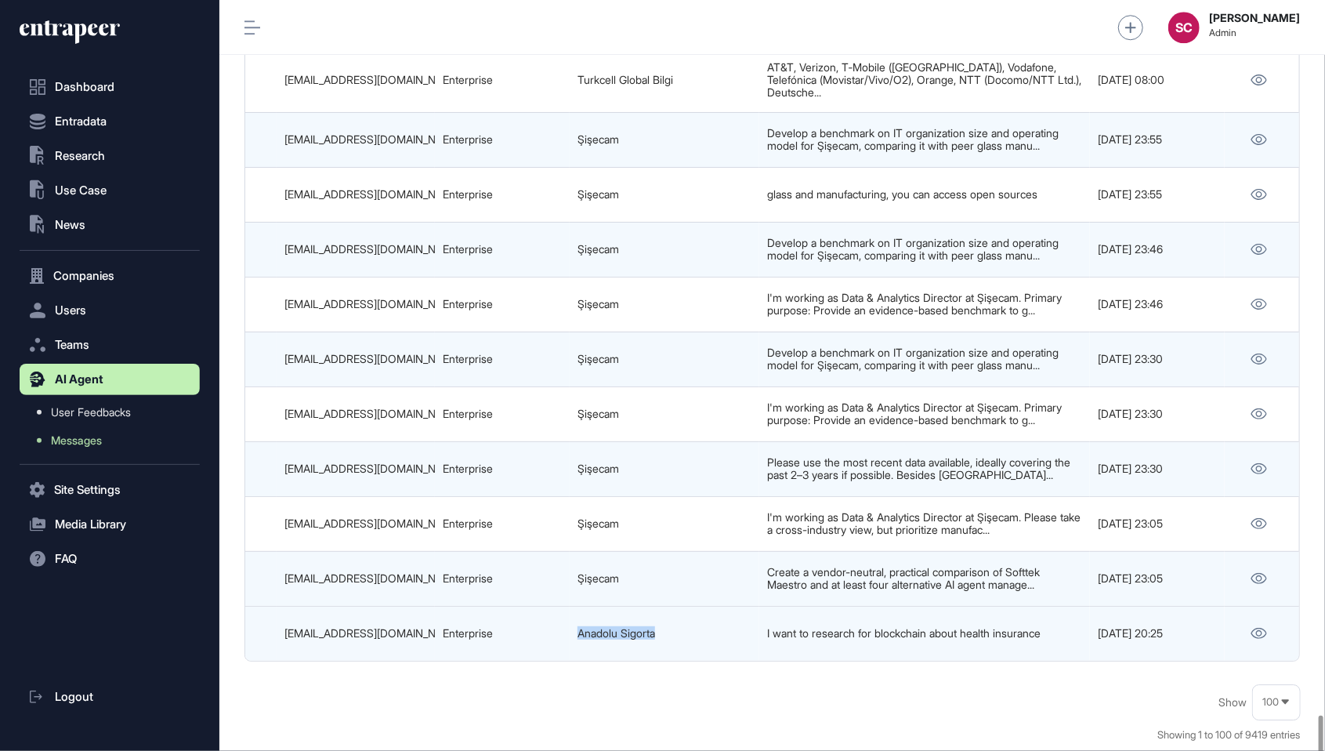
copy link "Anadolu Sigorta"
click at [426, 627] on div "andacg@anadolusigorta.com.tr" at bounding box center [356, 633] width 143 height 13
copy tr "andacg@anadolusigorta.com.tr"
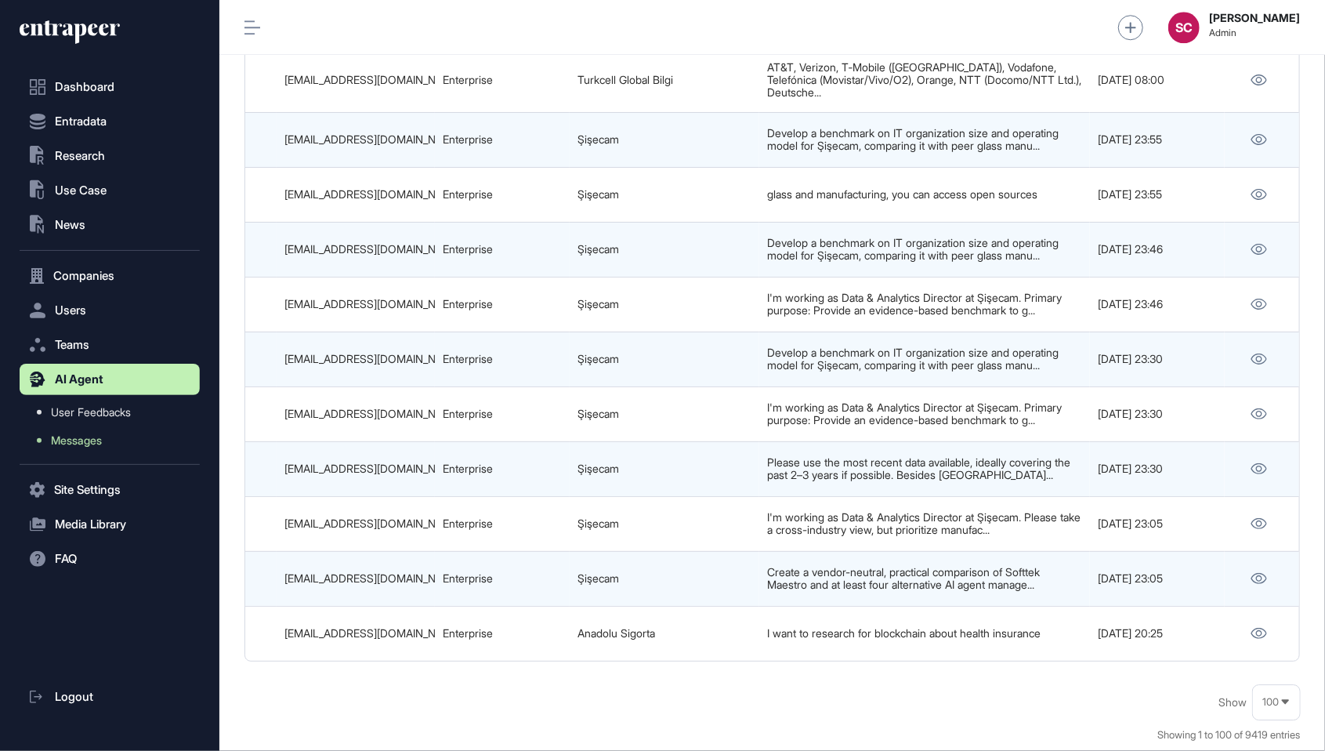
click at [1235, 0] on html "Dashboard Entradata .st0{fill:currentColor} Research .st0{fill:currentColor} Us…" at bounding box center [662, 375] width 1325 height 751
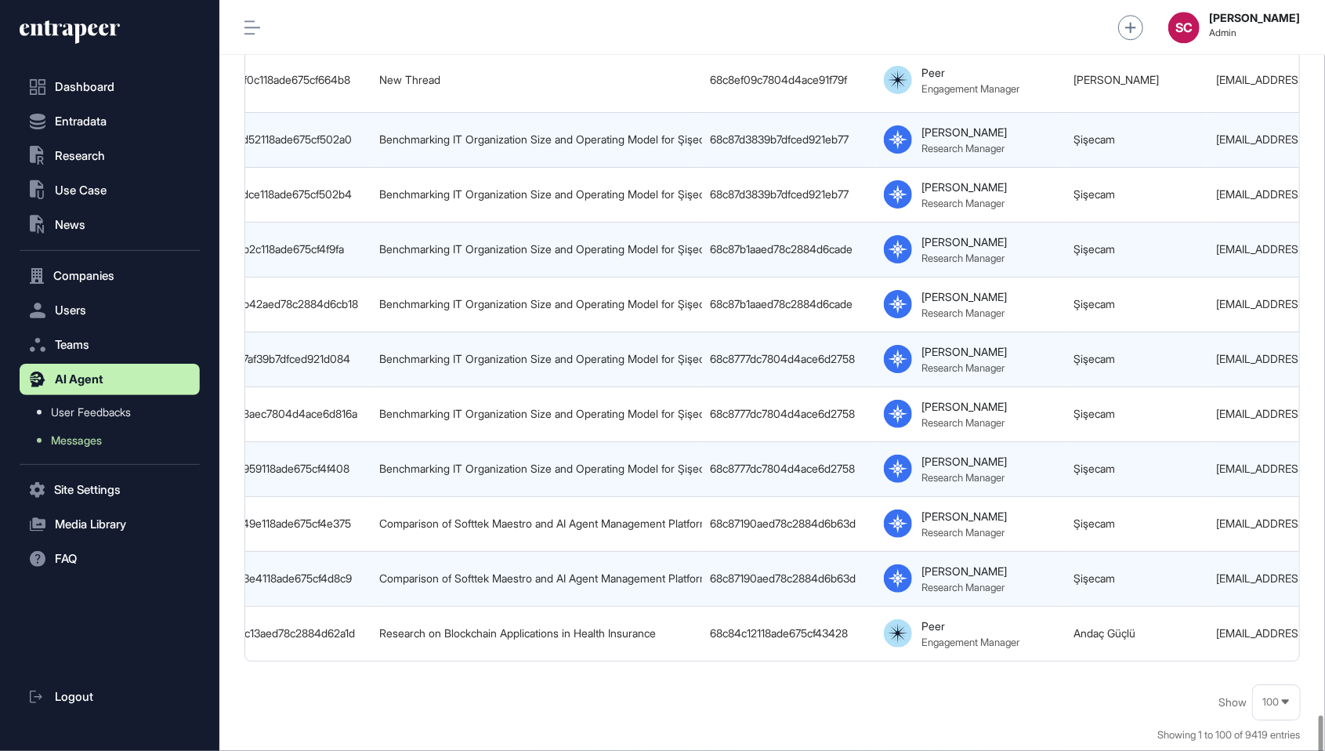
scroll to position [0, 0]
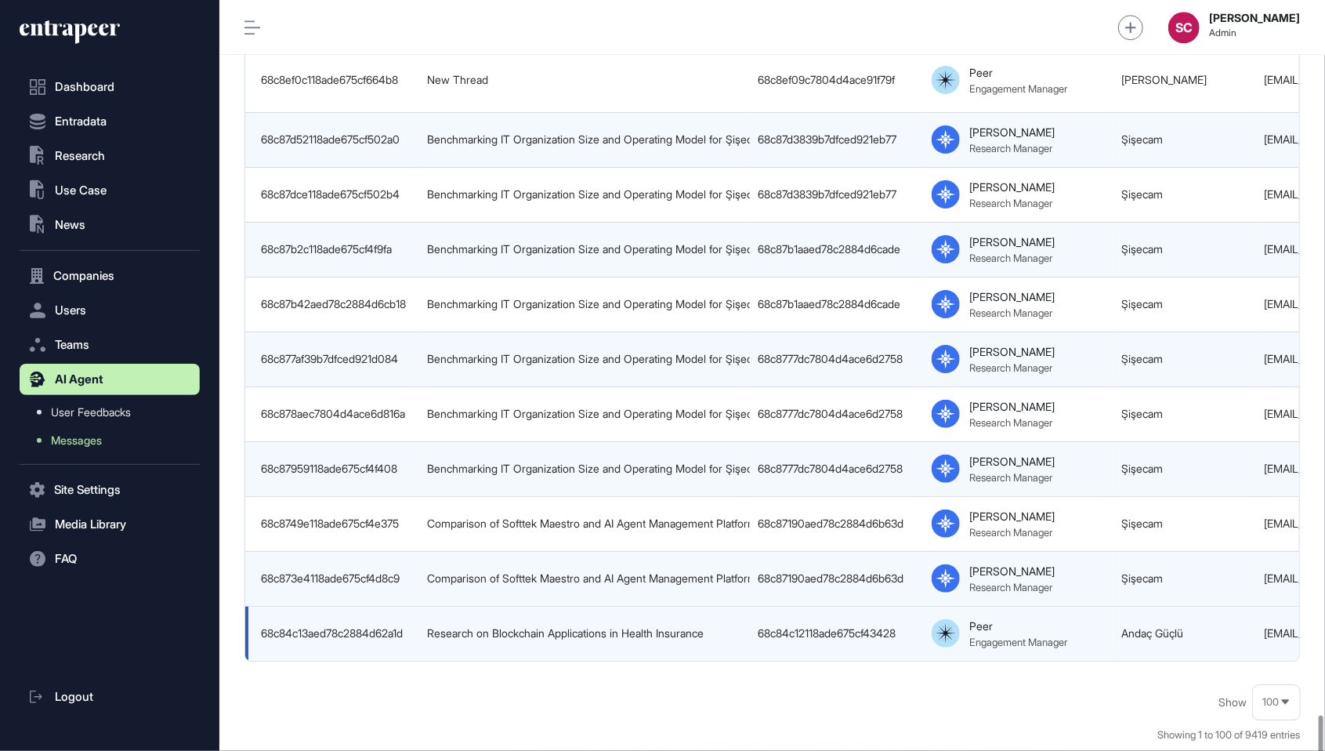
click at [1206, 606] on td "Andaç Güçlü" at bounding box center [1185, 633] width 143 height 55
copy tr "Andaç Güçlü"
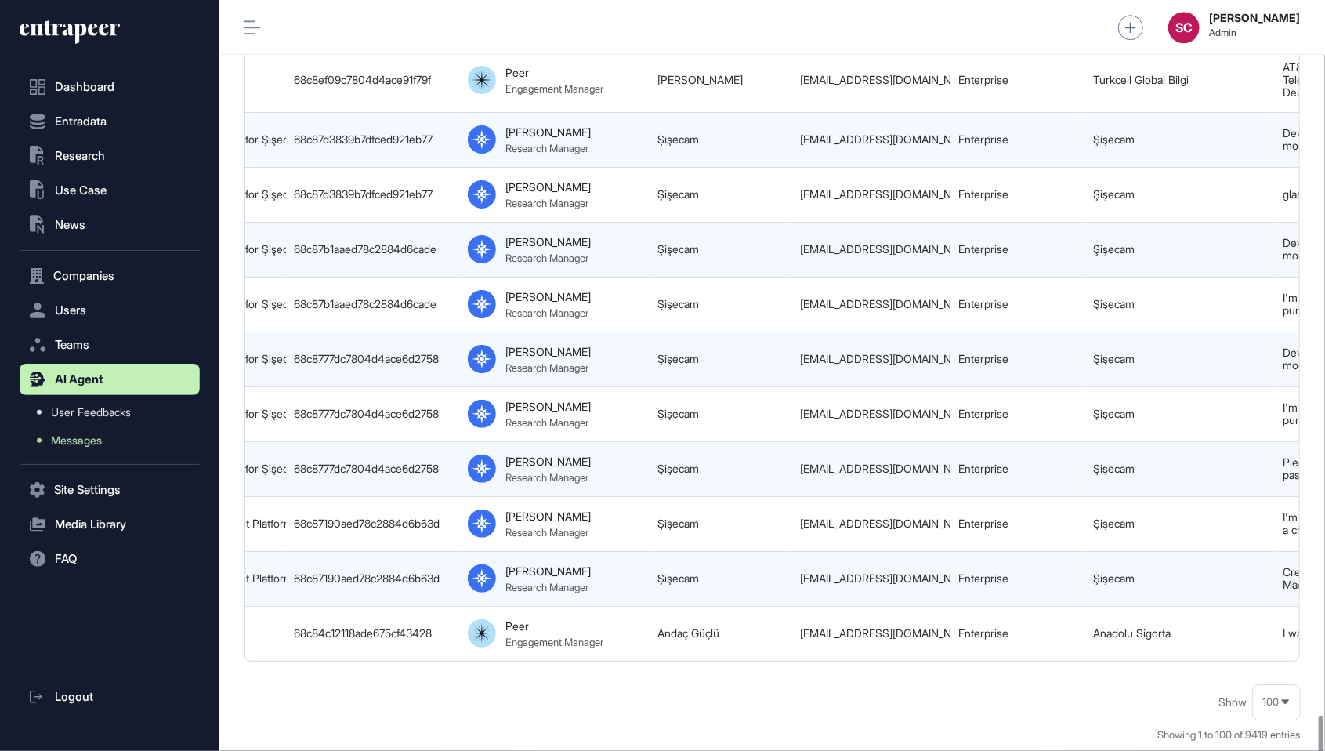
scroll to position [0, 980]
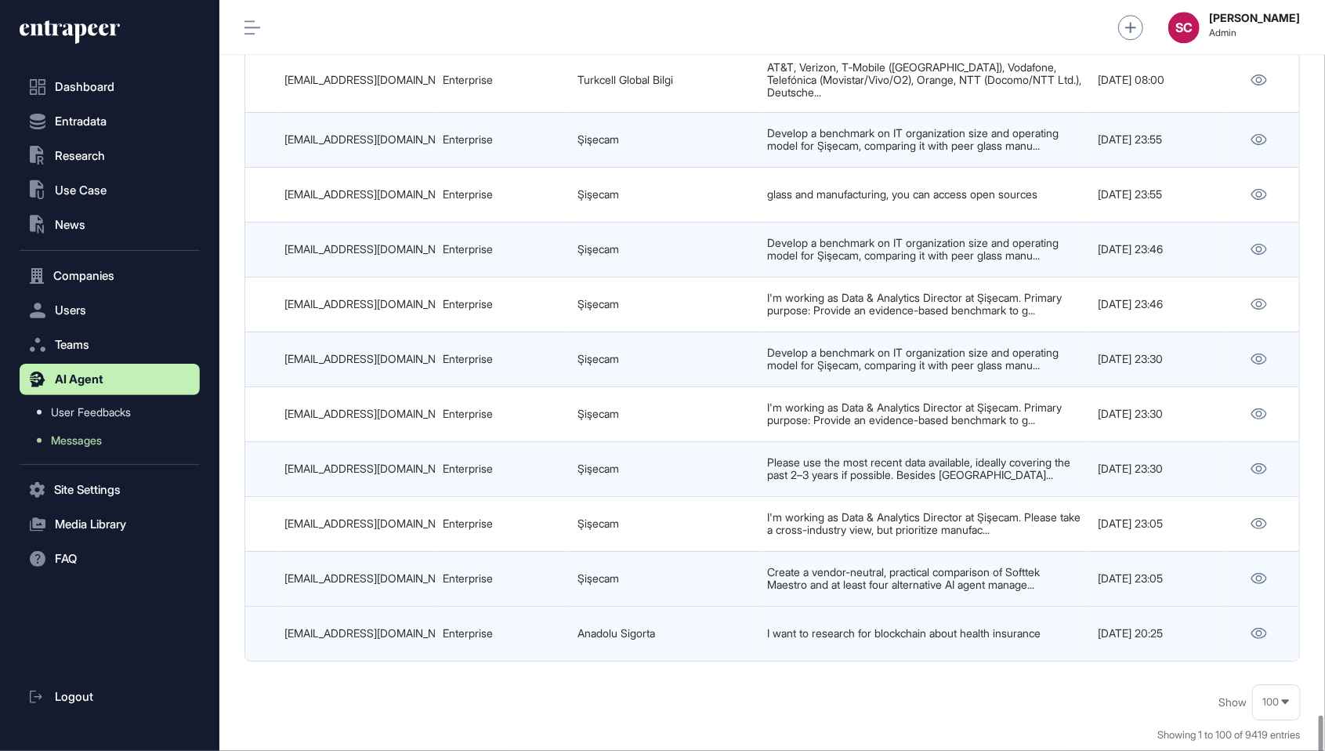
click at [346, 627] on div "andacg@anadolusigorta.com.tr" at bounding box center [356, 633] width 143 height 13
copy tr "andacg@anadolusigorta.com.tr"
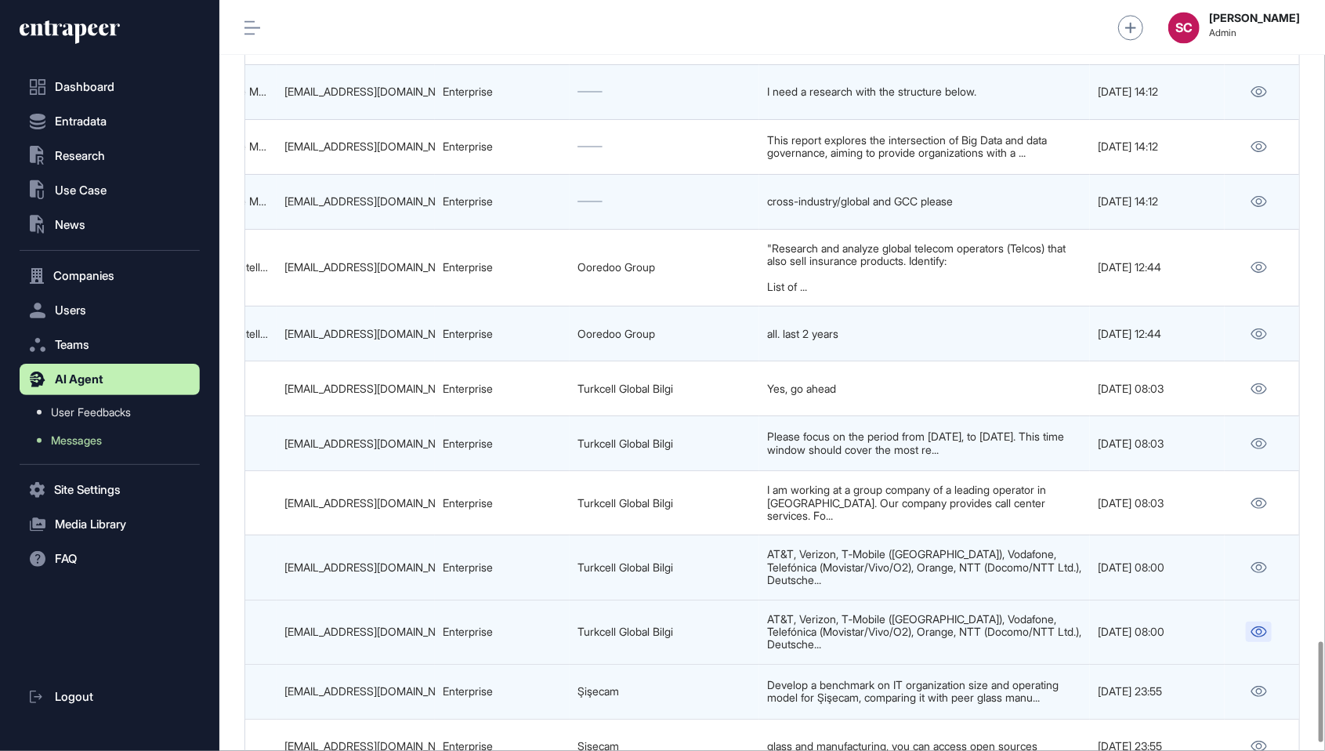
click at [1261, 626] on icon at bounding box center [1260, 631] width 16 height 11
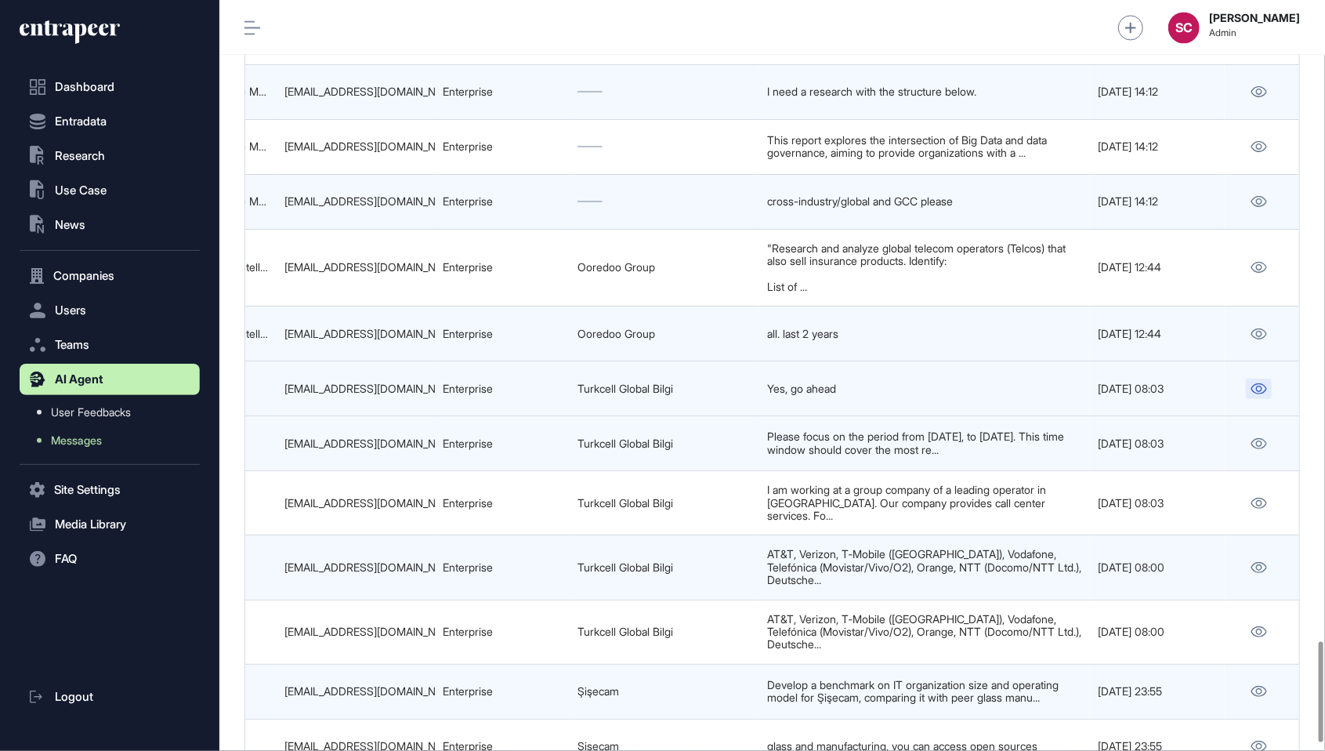
click at [1261, 383] on icon at bounding box center [1259, 388] width 16 height 11
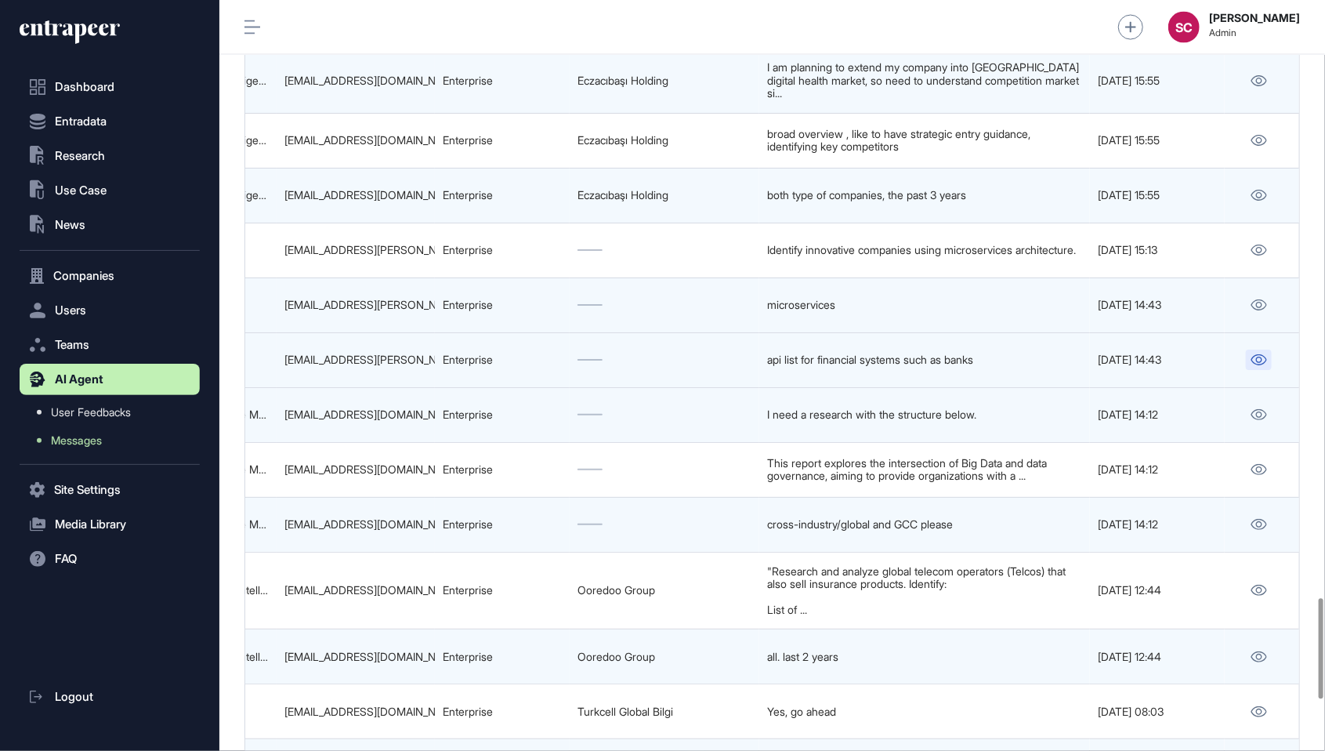
click at [1262, 350] on link at bounding box center [1259, 360] width 26 height 20
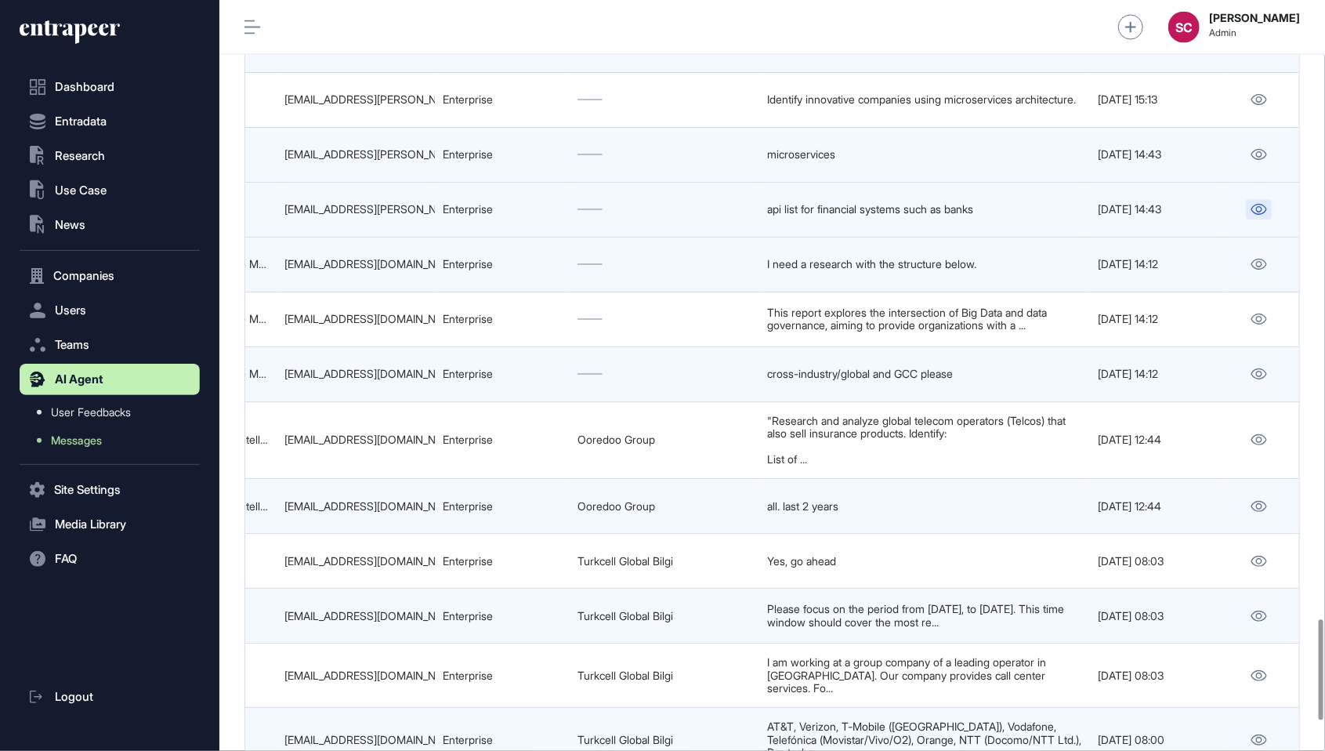
scroll to position [4617, 0]
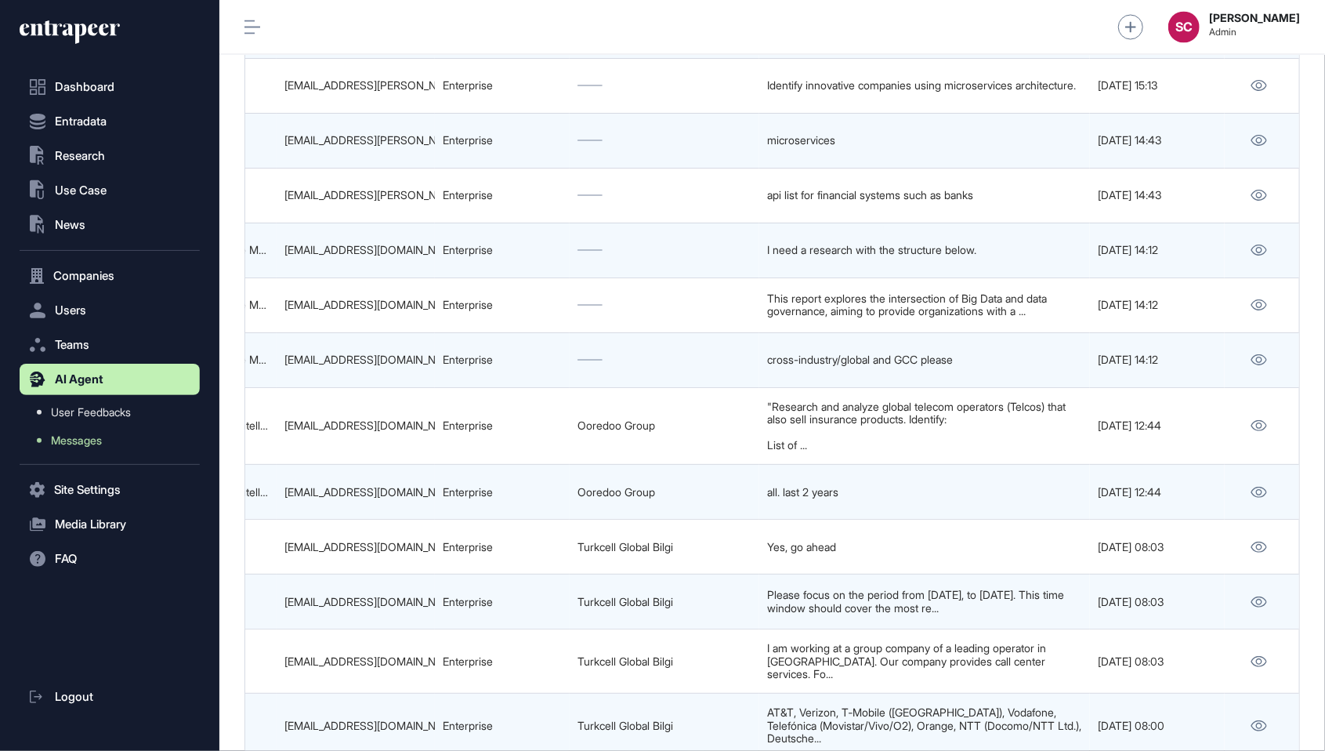
click at [1238, 0] on html "Dashboard Entradata .st0{fill:currentColor} Research .st0{fill:currentColor} Us…" at bounding box center [662, 375] width 1325 height 751
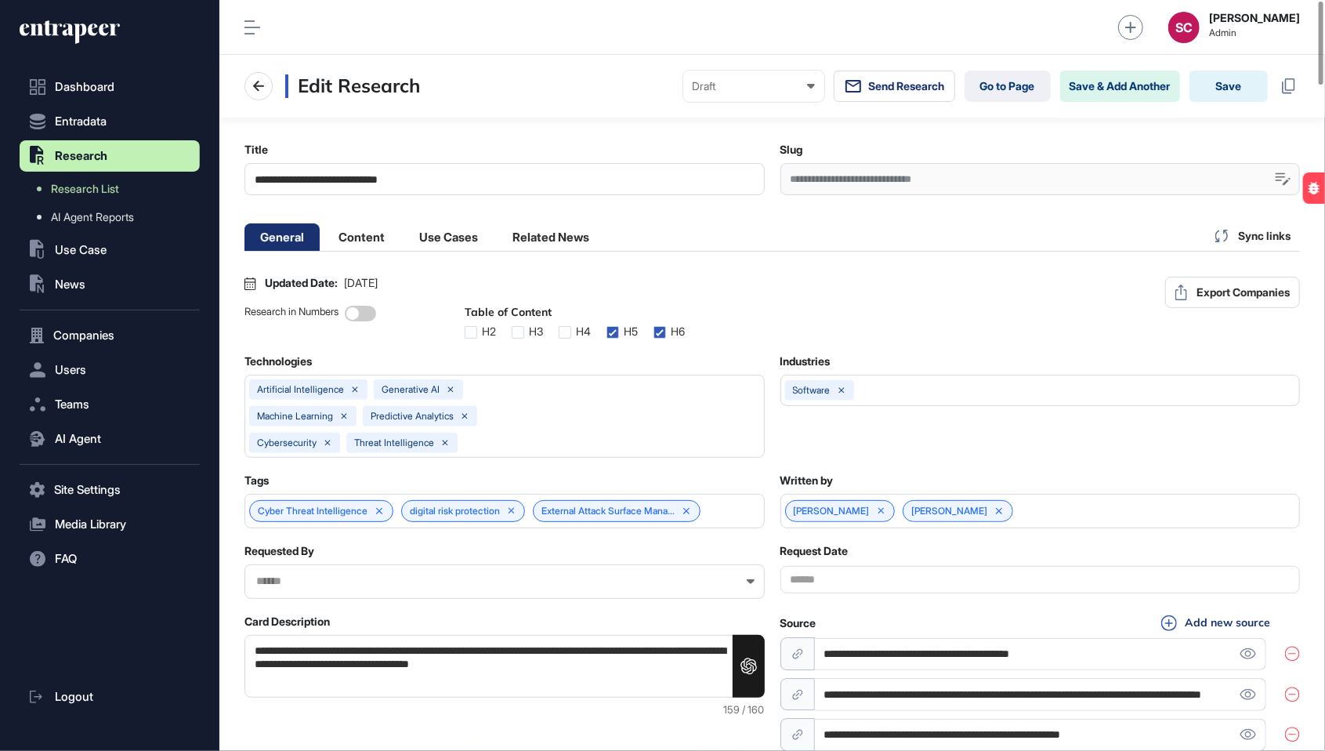
scroll to position [1, 7]
click at [755, 96] on div "Draft Draft Pending Review Published Private" at bounding box center [753, 86] width 141 height 31
click at [0, 0] on div "Private" at bounding box center [0, 0] width 0 height 0
click at [1229, 98] on button "Save" at bounding box center [1229, 86] width 78 height 31
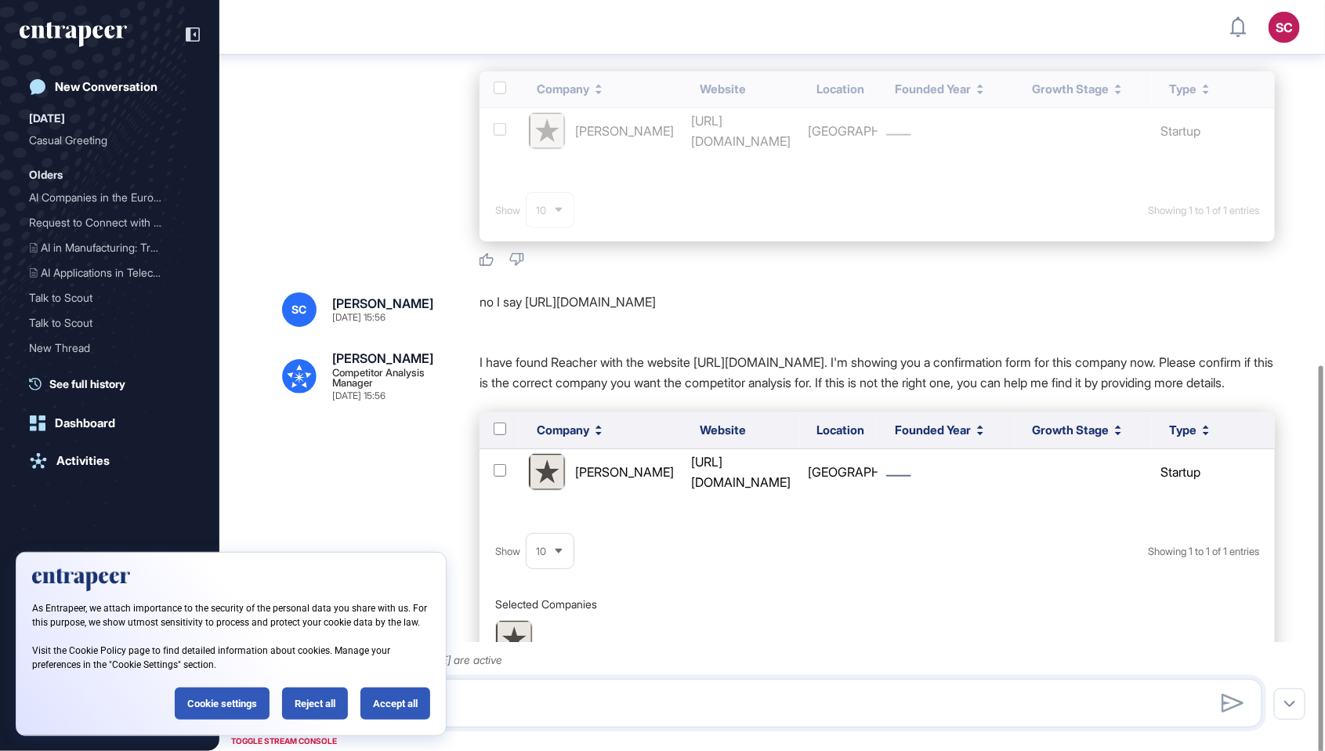
scroll to position [654, 0]
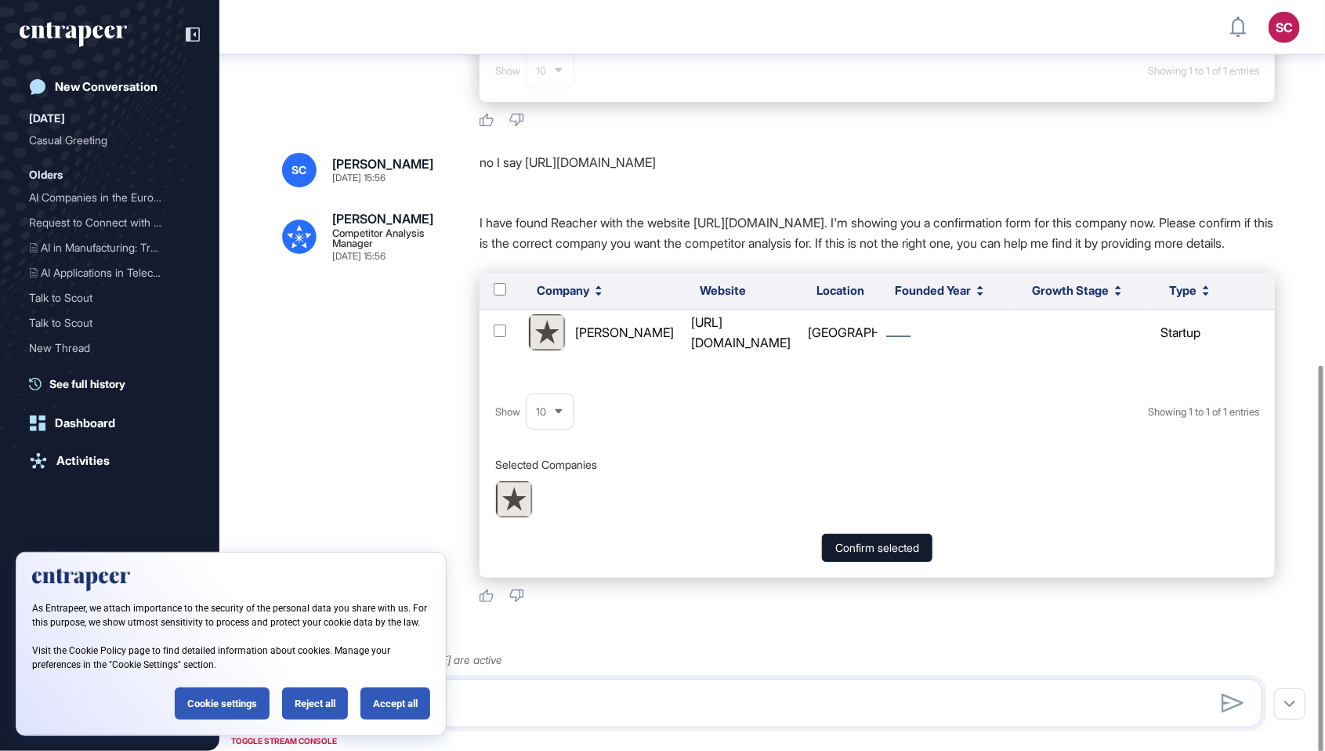
drag, startPoint x: 666, startPoint y: 167, endPoint x: 558, endPoint y: 164, distance: 108.2
click at [558, 164] on div "no I say [URL][DOMAIN_NAME]" at bounding box center [878, 170] width 796 height 34
drag, startPoint x: 524, startPoint y: 164, endPoint x: 683, endPoint y: 174, distance: 159.4
click at [683, 174] on div "no I say [URL][DOMAIN_NAME]" at bounding box center [878, 170] width 796 height 34
copy div "[URL][DOMAIN_NAME]"
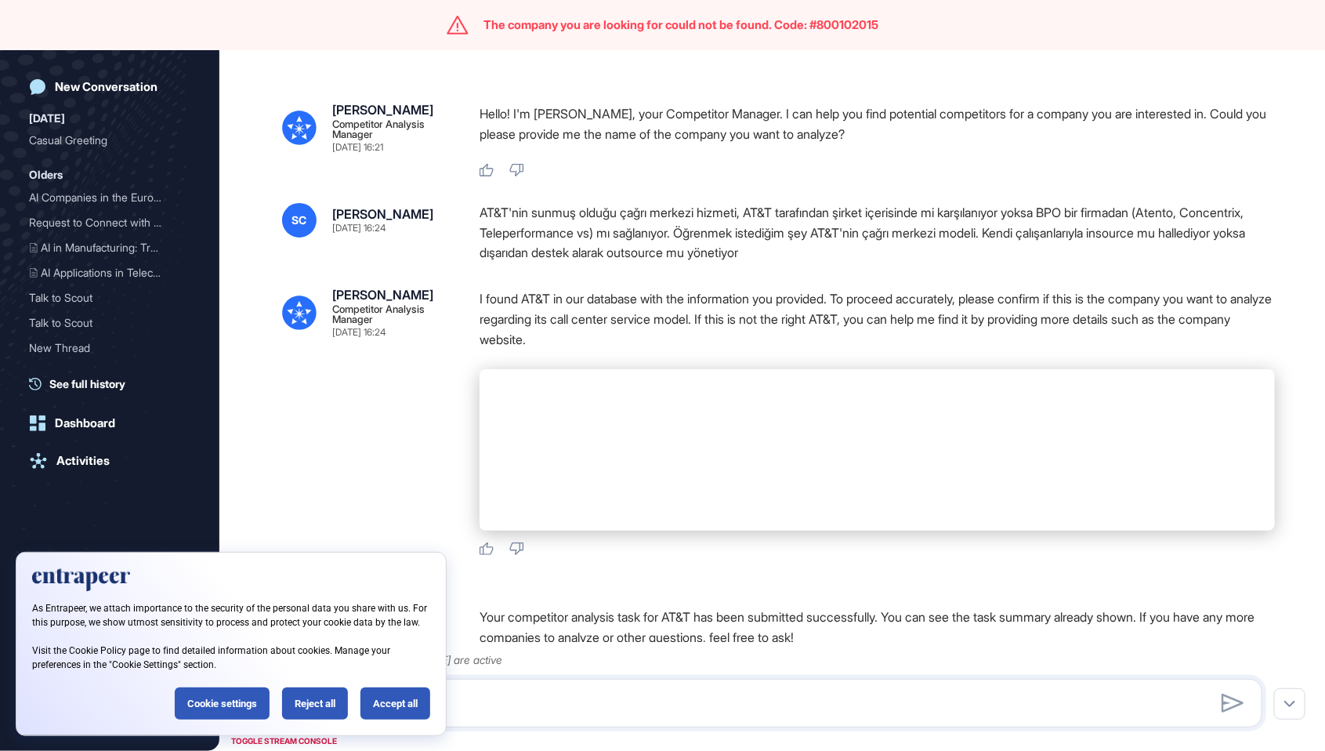
click at [879, 376] on div at bounding box center [878, 449] width 796 height 161
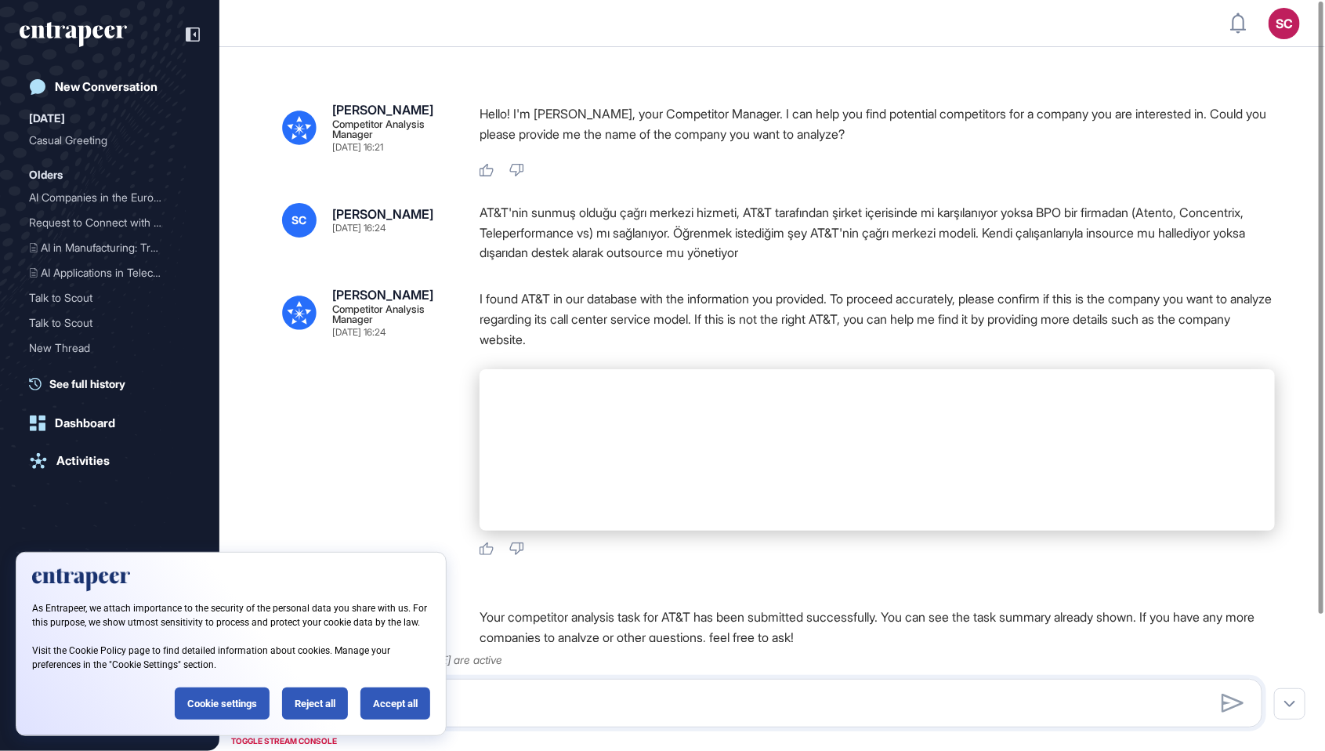
click at [711, 246] on div "AT&T'nin sunmuş olduğu çağrı merkezi hizmeti, AT&T tarafından şirket içerisinde…" at bounding box center [878, 233] width 796 height 60
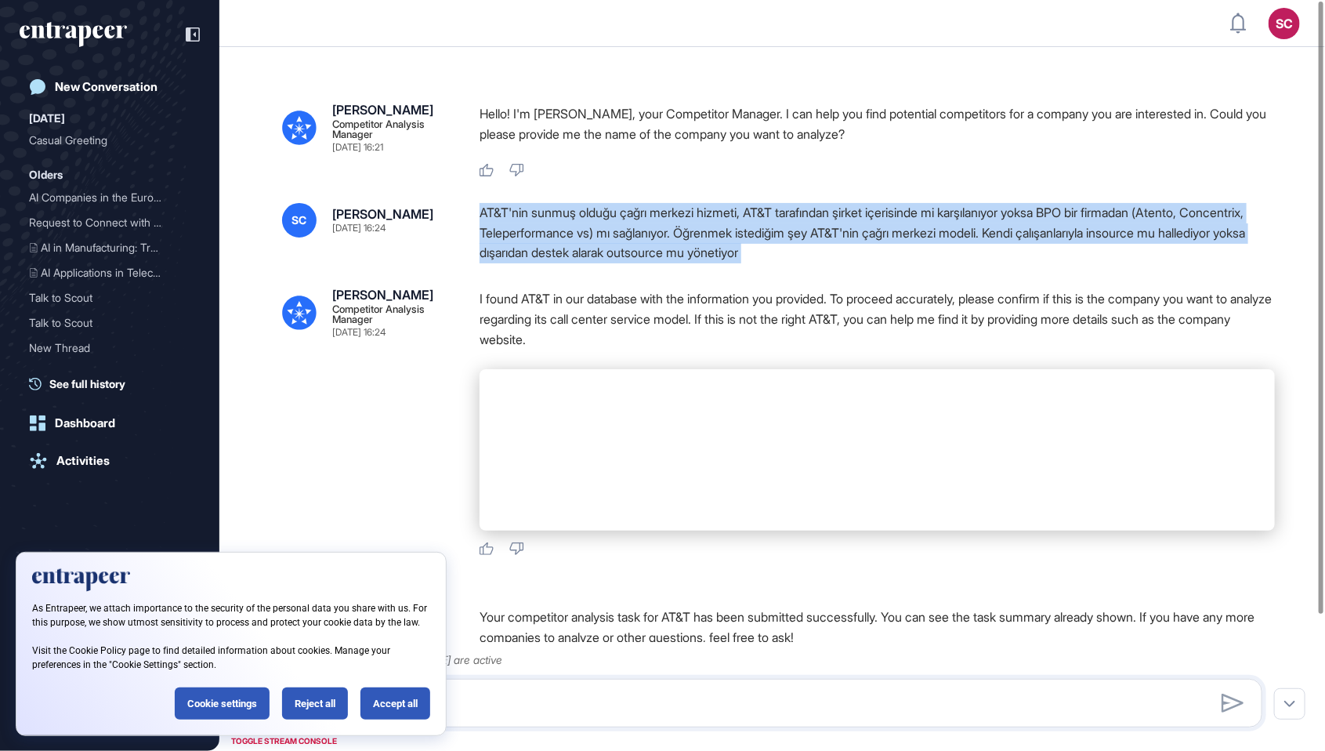
click at [711, 246] on div "AT&T'nin sunmuş olduğu çağrı merkezi hizmeti, AT&T tarafından şirket içerisinde…" at bounding box center [878, 233] width 796 height 60
copy div "AT&T'nin sunmuş olduğu çağrı merkezi hizmeti, AT&T tarafından şirket içerisinde…"
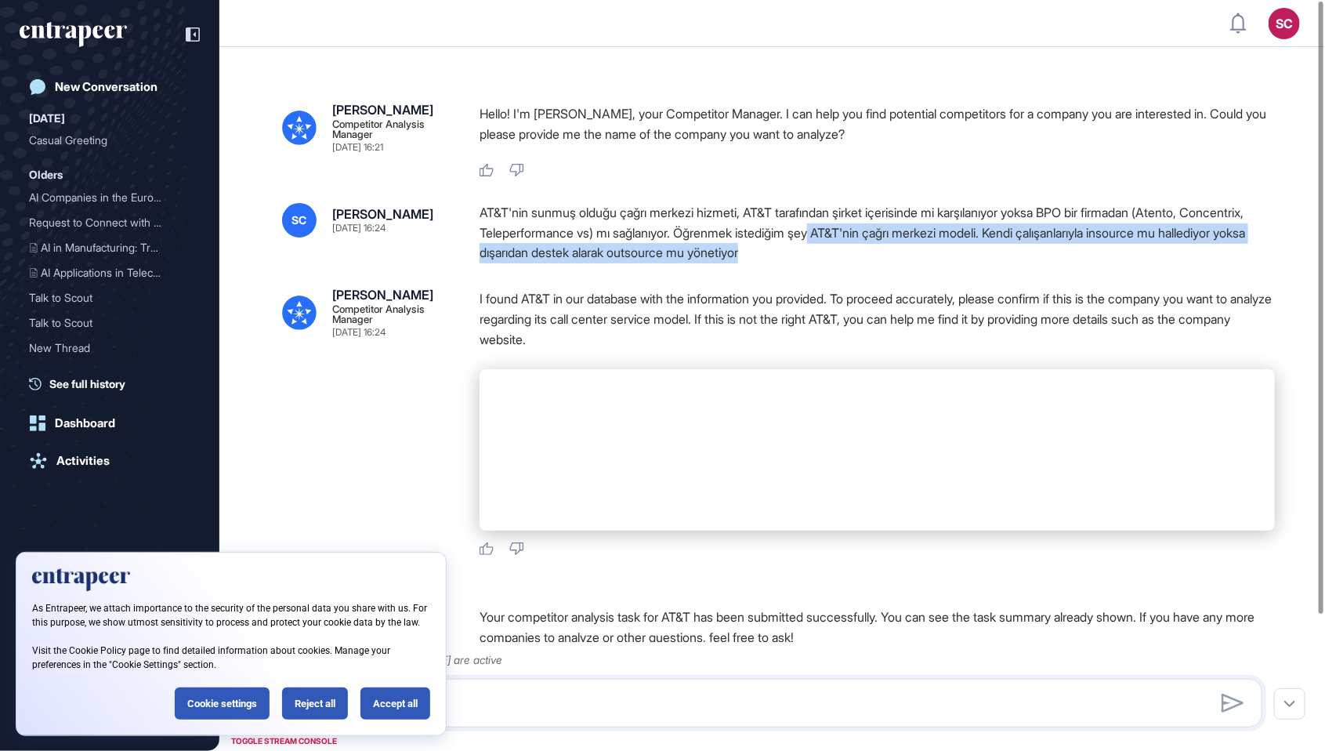
drag, startPoint x: 898, startPoint y: 233, endPoint x: 919, endPoint y: 259, distance: 33.4
click at [919, 259] on div "AT&T'nin sunmuş olduğu çağrı merkezi hizmeti, AT&T tarafından şirket içerisinde…" at bounding box center [878, 233] width 796 height 60
copy div "AT&T'nin çağrı merkezi modeli. Kendi çalışanlarıyla insource mu hallediyor yoks…"
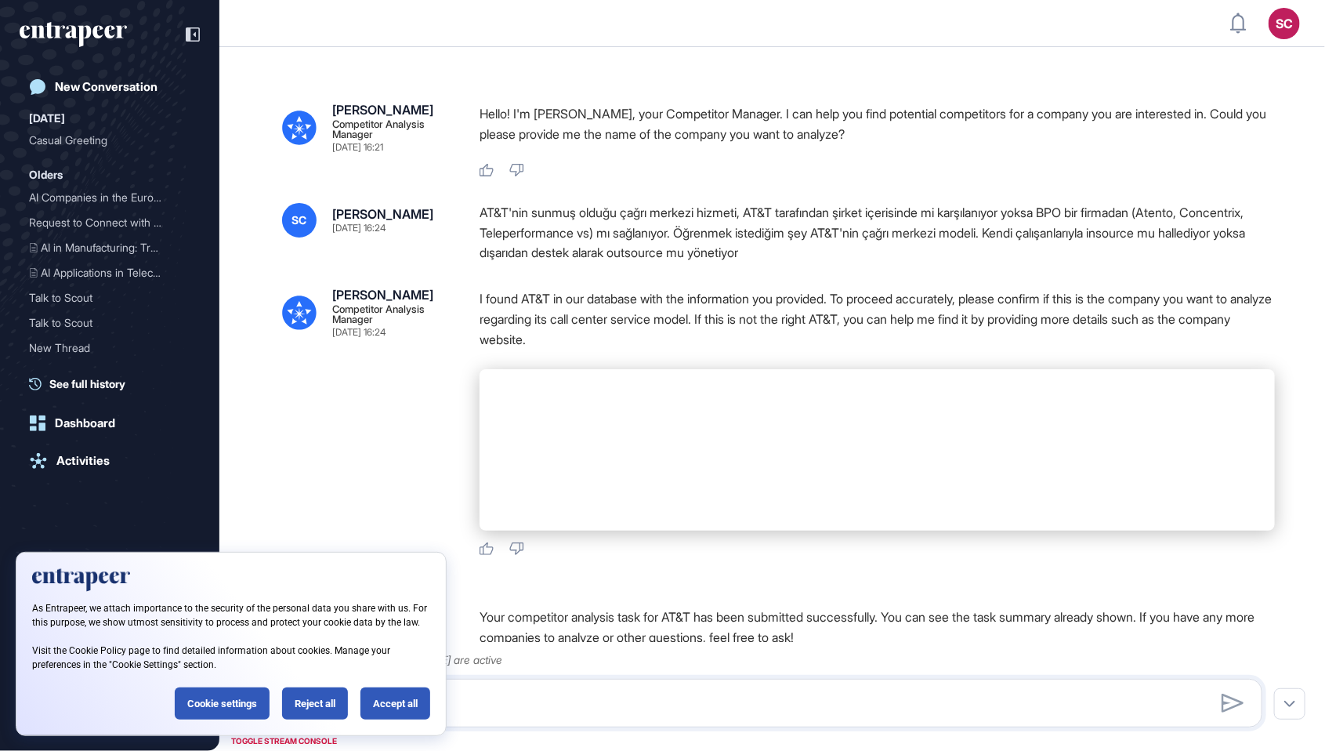
click at [846, 315] on p "I found AT&T in our database with the information you provided. To proceed accu…" at bounding box center [878, 318] width 796 height 61
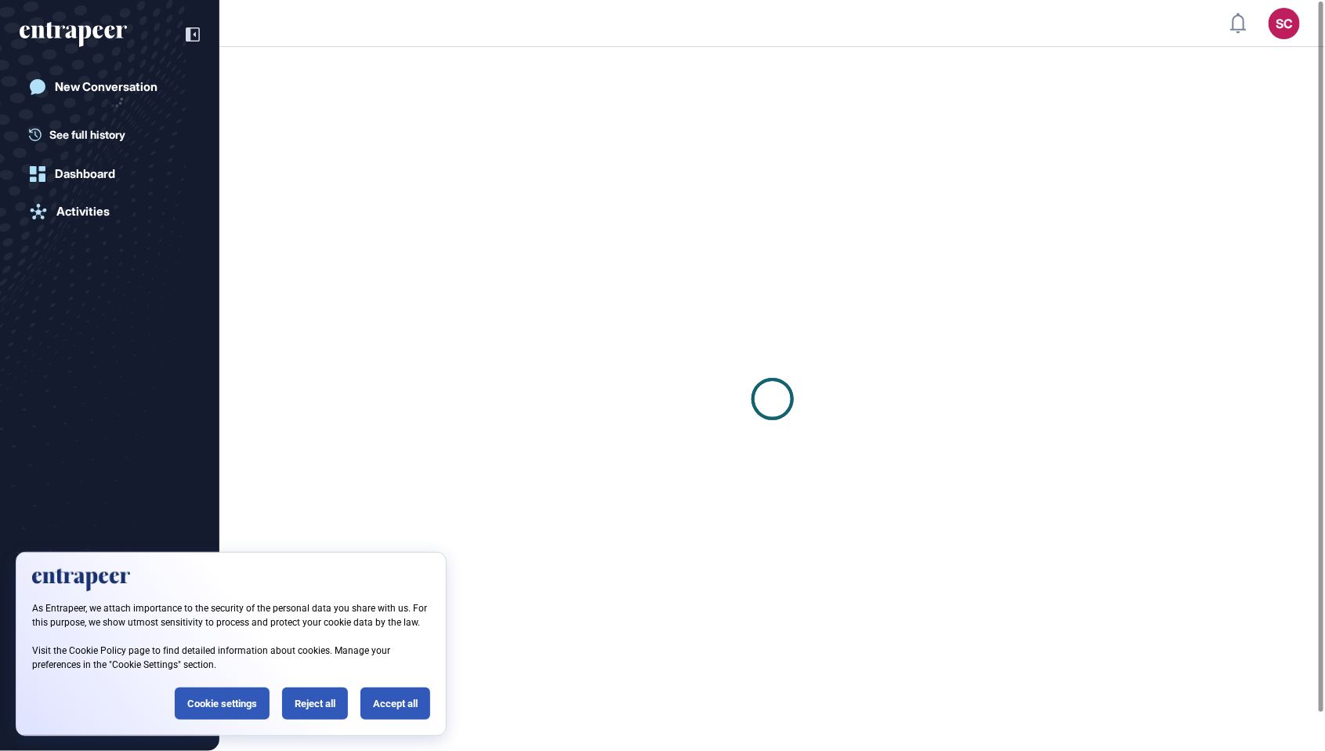
scroll to position [1, 1]
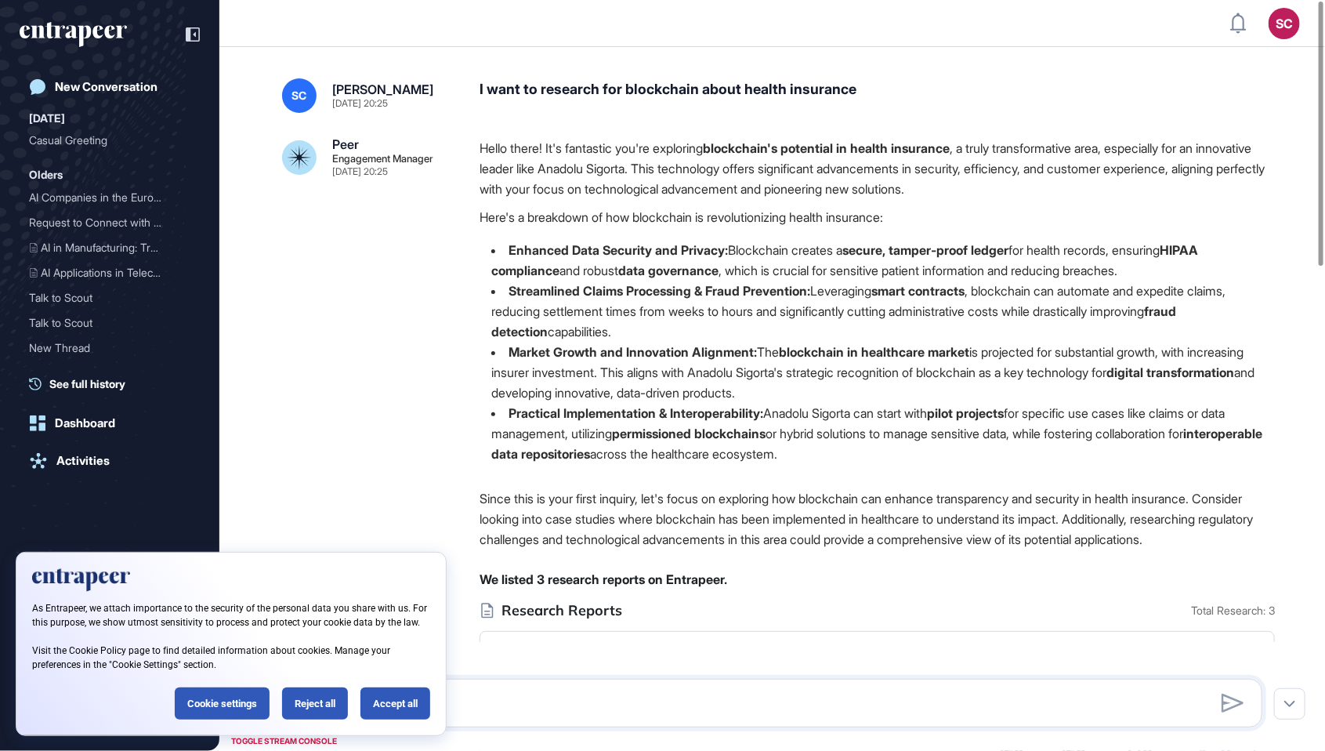
click at [740, 85] on div "I want to research for blockchain about health insurance" at bounding box center [878, 95] width 796 height 34
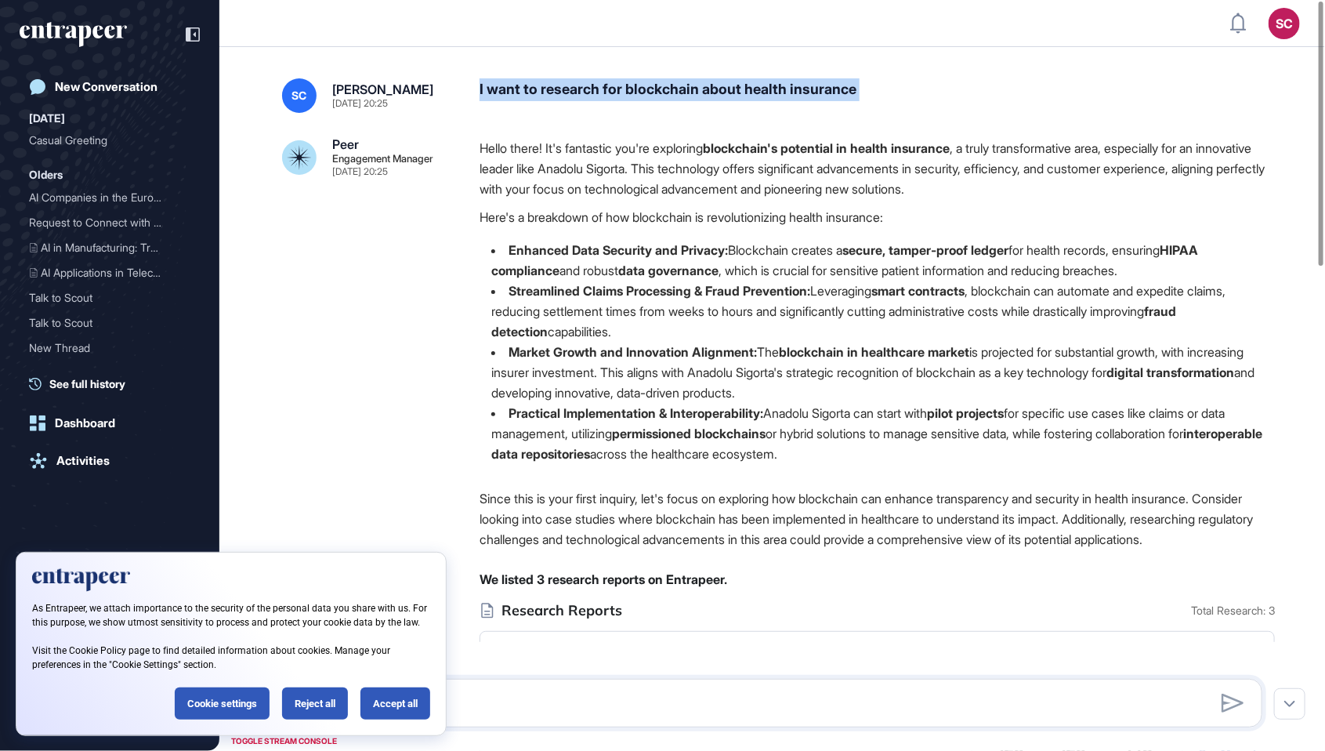
click at [740, 85] on div "I want to research for blockchain about health insurance" at bounding box center [878, 95] width 796 height 34
copy div "I want to research for blockchain about health insurance"
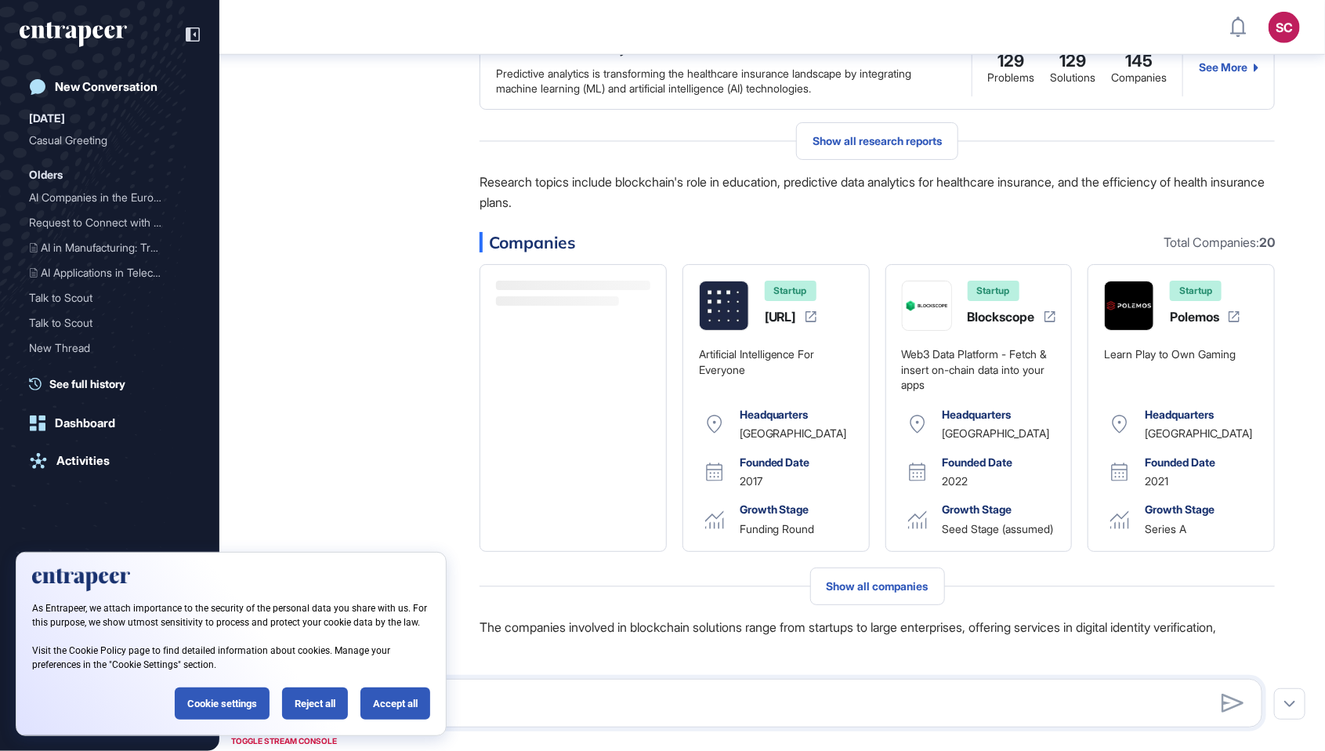
scroll to position [0, 0]
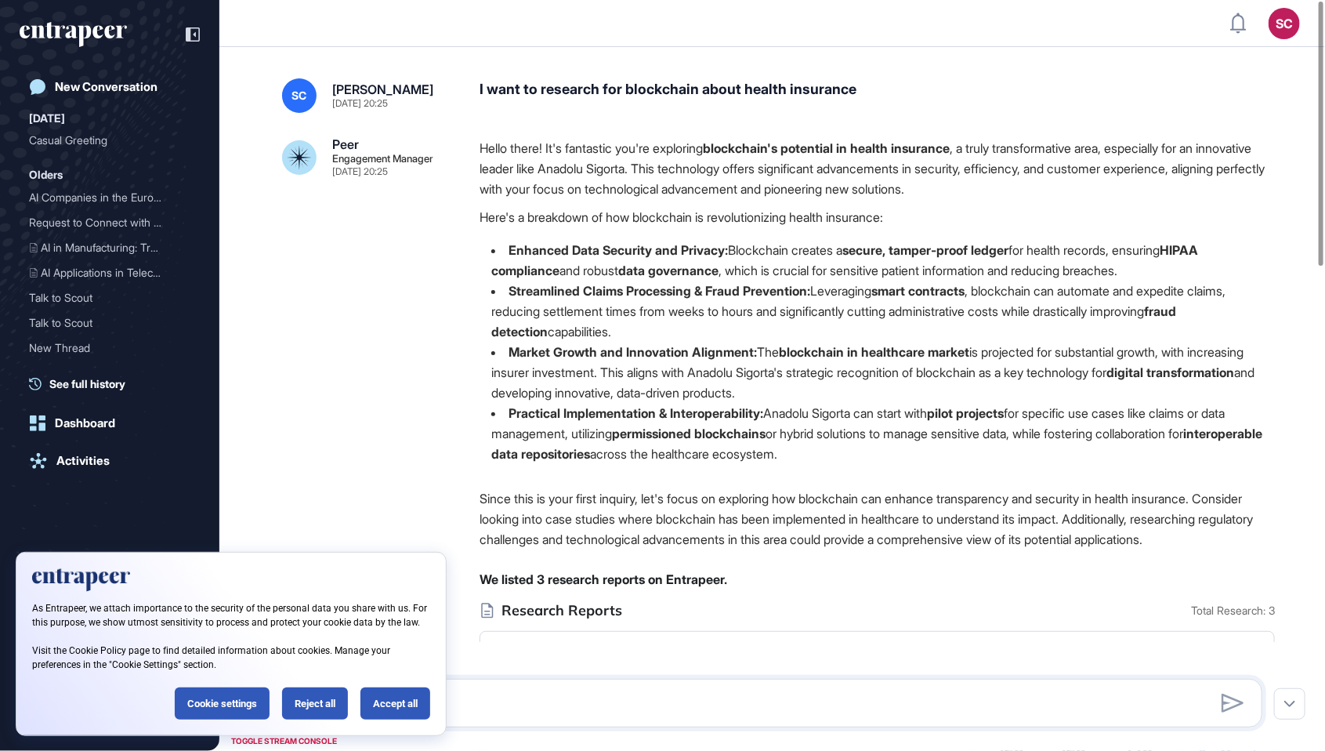
click at [852, 441] on li "Practical Implementation & Interoperability: Anadolu Sigorta can start with pil…" at bounding box center [878, 433] width 796 height 61
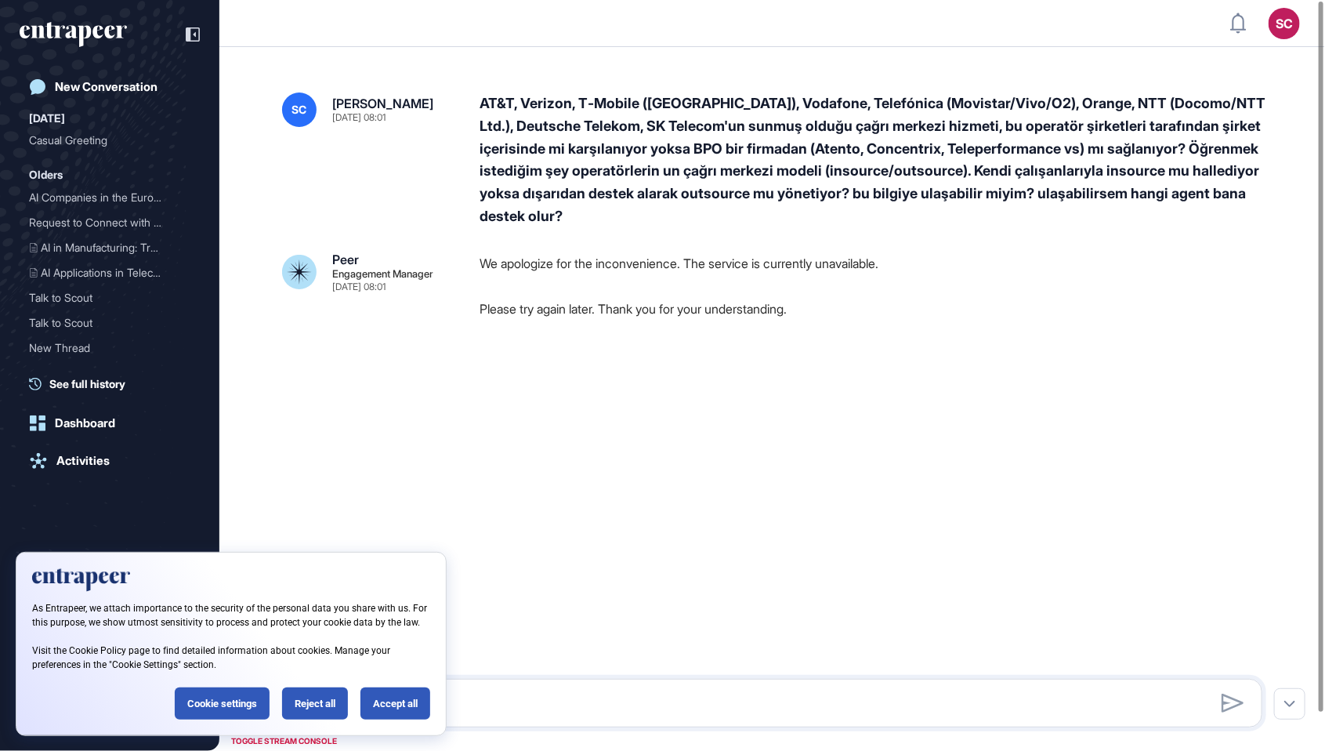
click at [701, 207] on div "AT&T, Verizon, T‑Mobile ([GEOGRAPHIC_DATA]), Vodafone, Telefónica (Movistar/Viv…" at bounding box center [878, 160] width 796 height 136
click at [700, 207] on div "AT&T, Verizon, T‑Mobile ([GEOGRAPHIC_DATA]), Vodafone, Telefónica (Movistar/Viv…" at bounding box center [878, 160] width 796 height 136
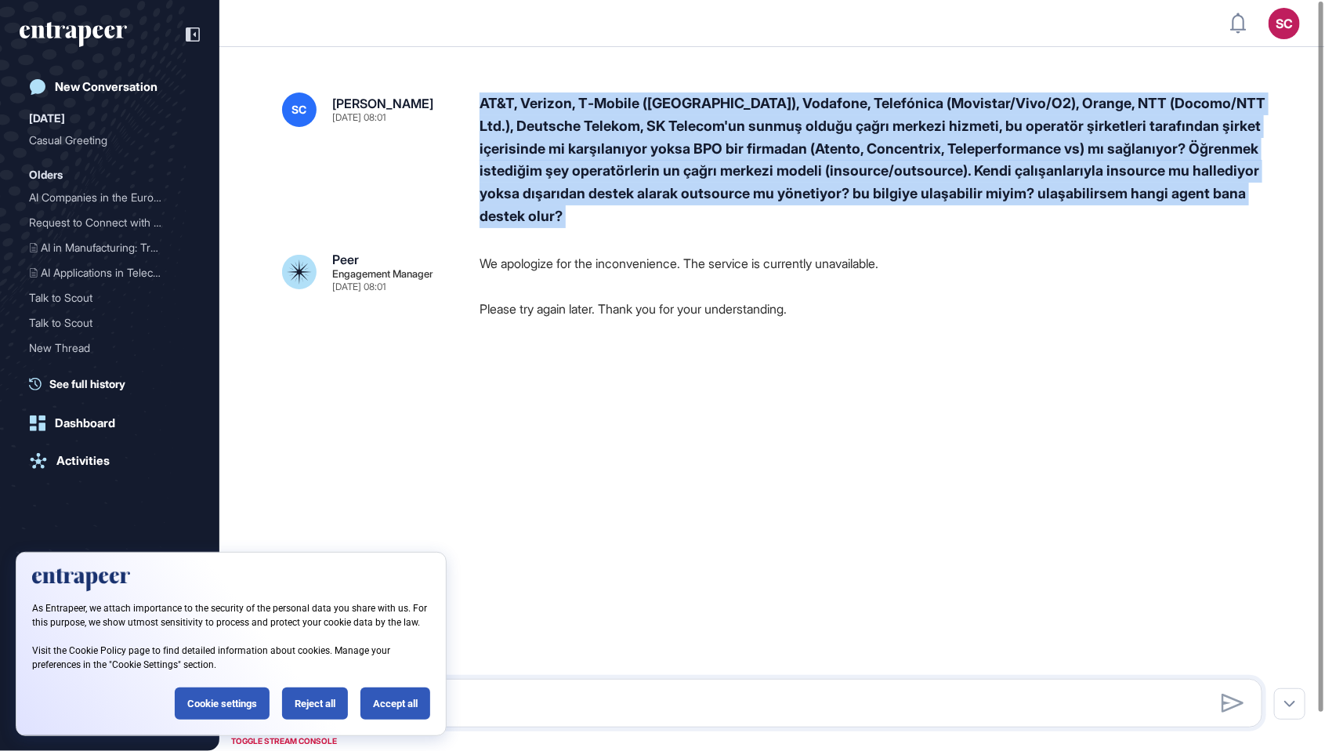
click at [700, 207] on div "AT&T, Verizon, T‑Mobile ([GEOGRAPHIC_DATA]), Vodafone, Telefónica (Movistar/Viv…" at bounding box center [878, 160] width 796 height 136
copy div "AT&T, Verizon, T‑Mobile ([GEOGRAPHIC_DATA]), Vodafone, Telefónica (Movistar/Viv…"
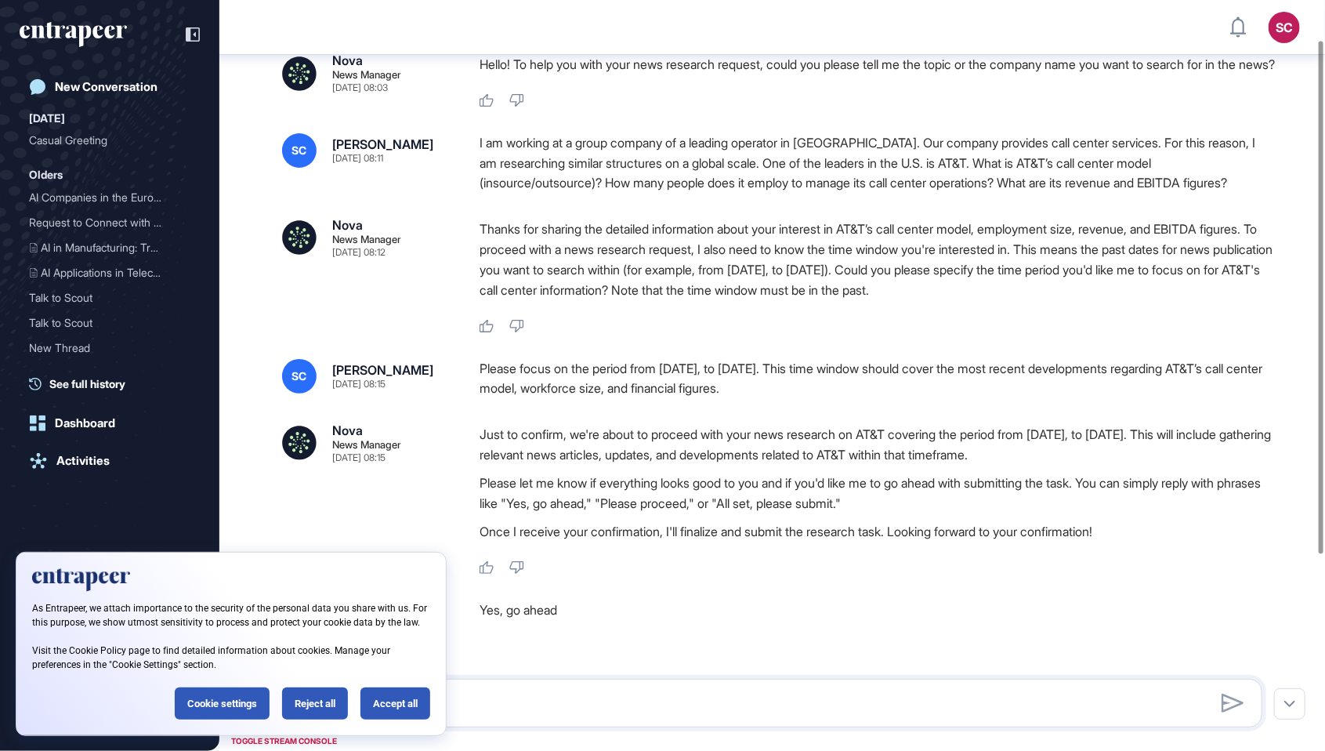
scroll to position [58, 0]
click at [689, 389] on div "Please focus on the period from January 1, 2023, to August 31, 2025. This time …" at bounding box center [878, 378] width 796 height 40
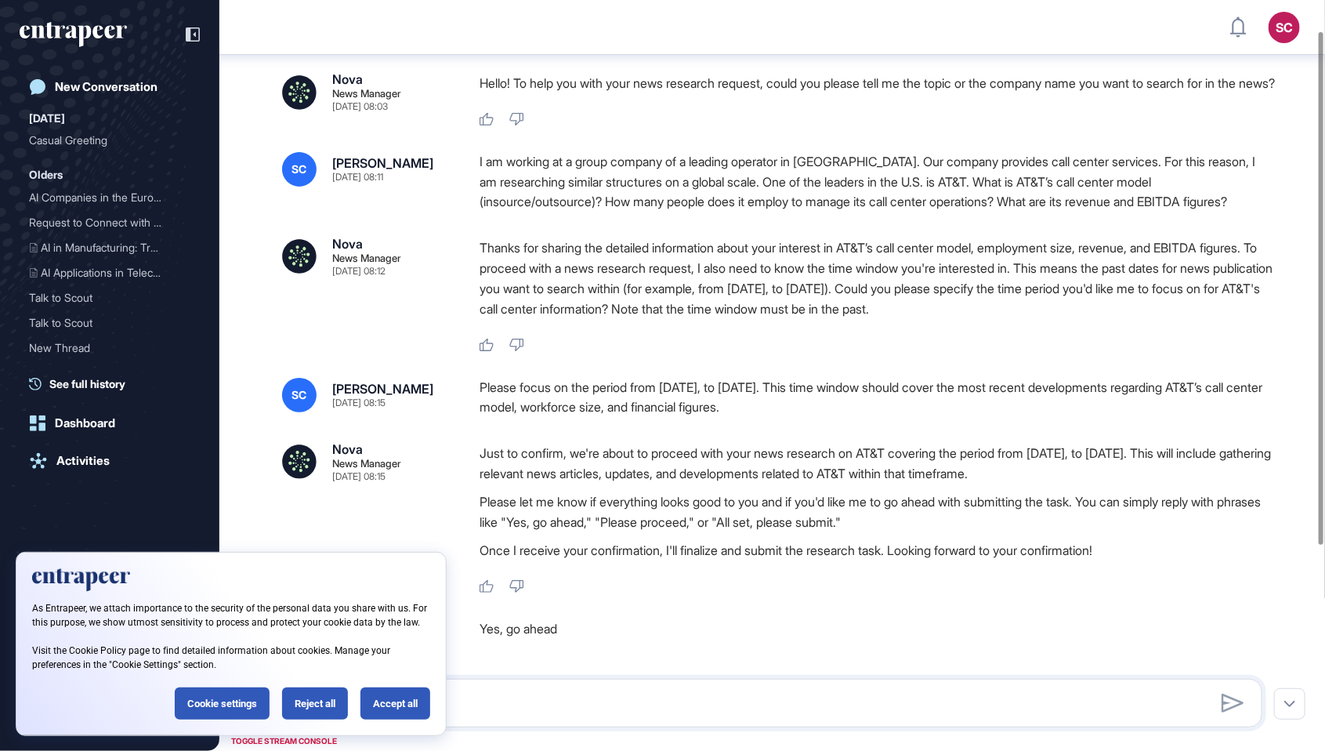
scroll to position [0, 0]
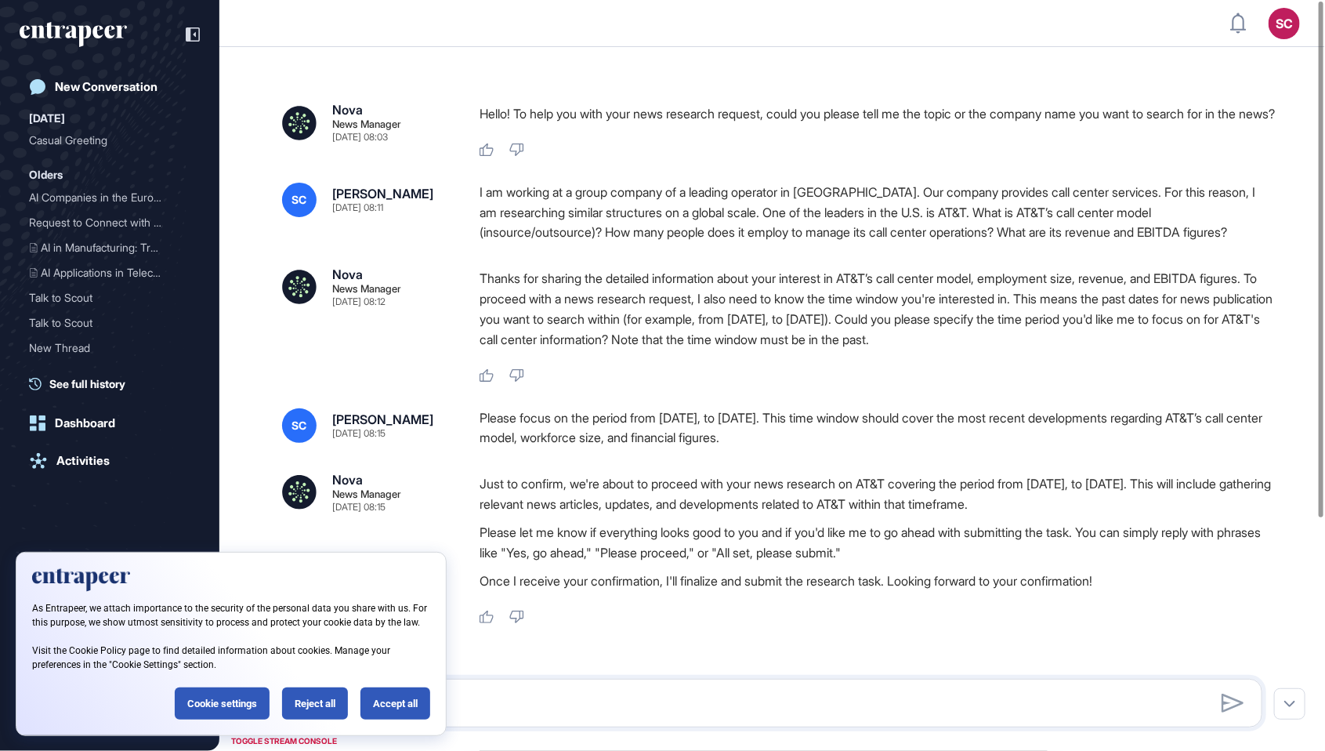
click at [922, 243] on div "I am working at a group company of a leading operator in Turkey. Our company pr…" at bounding box center [878, 213] width 796 height 60
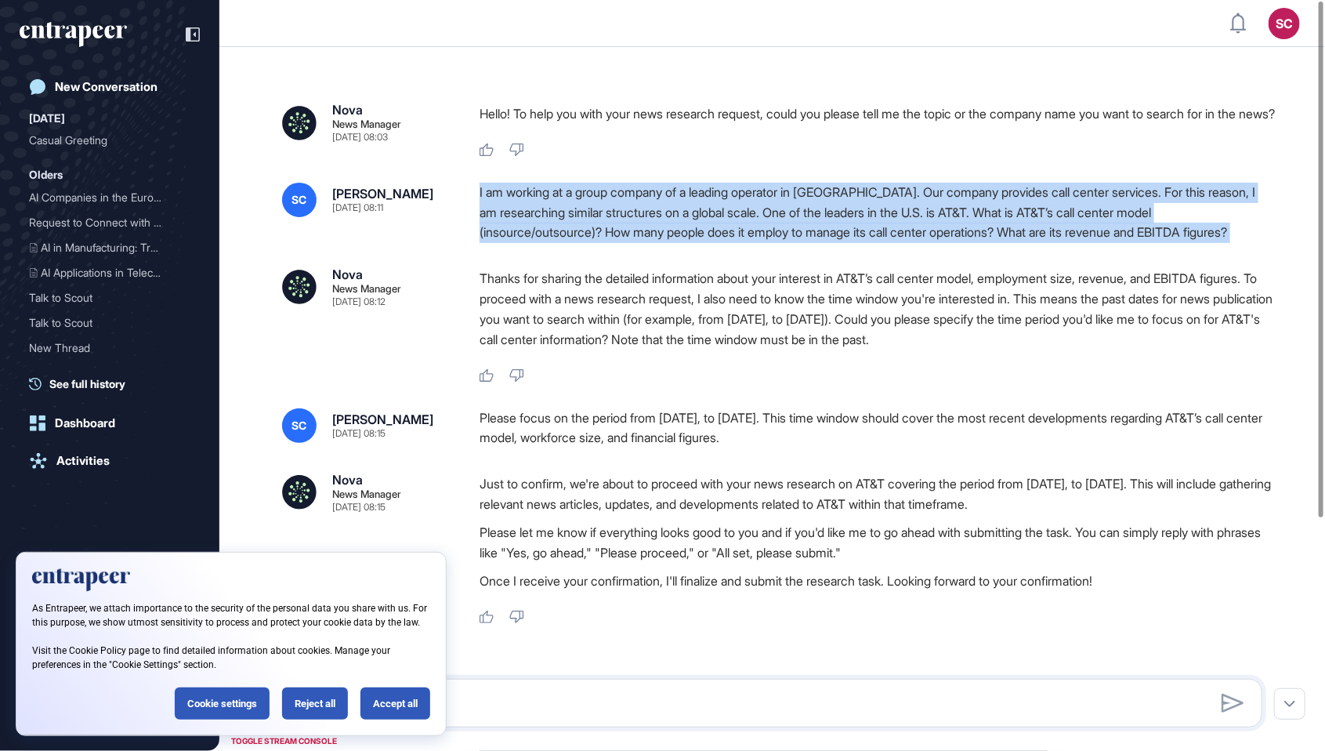
click at [922, 243] on div "I am working at a group company of a leading operator in Turkey. Our company pr…" at bounding box center [878, 213] width 796 height 60
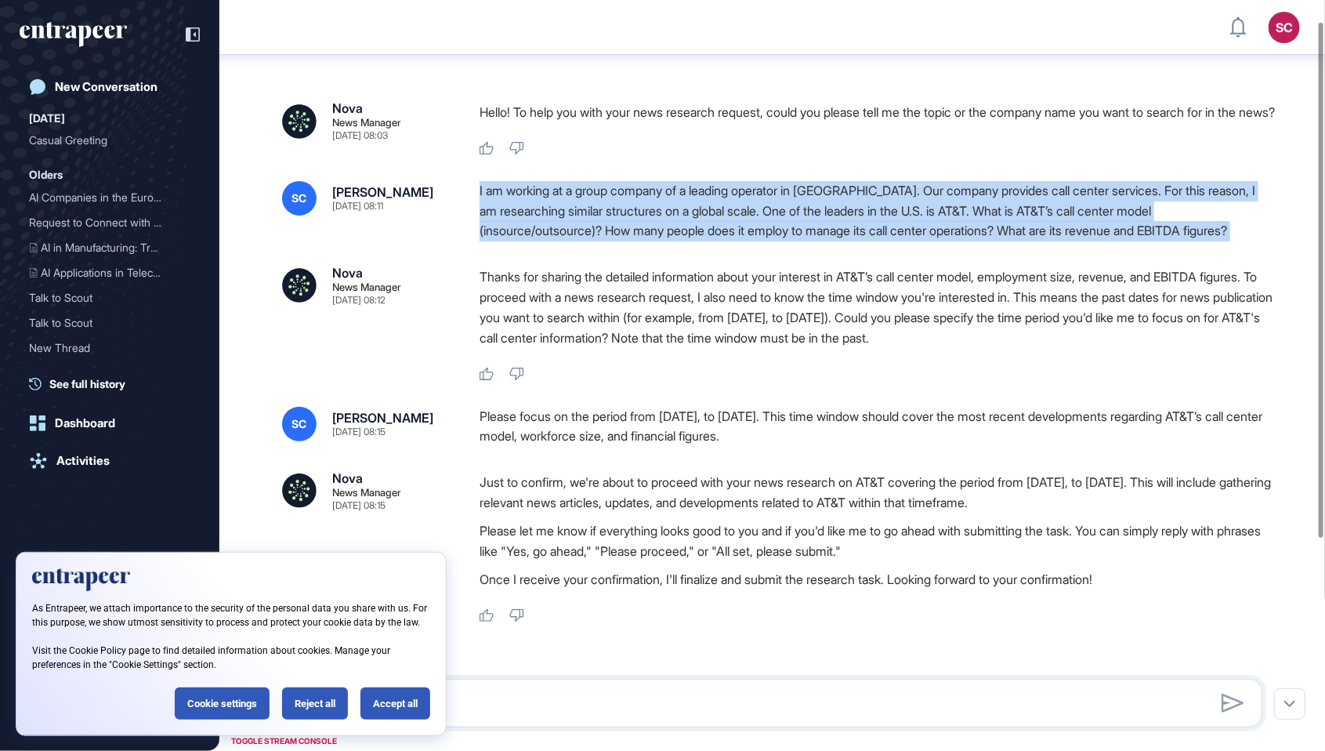
scroll to position [6, 0]
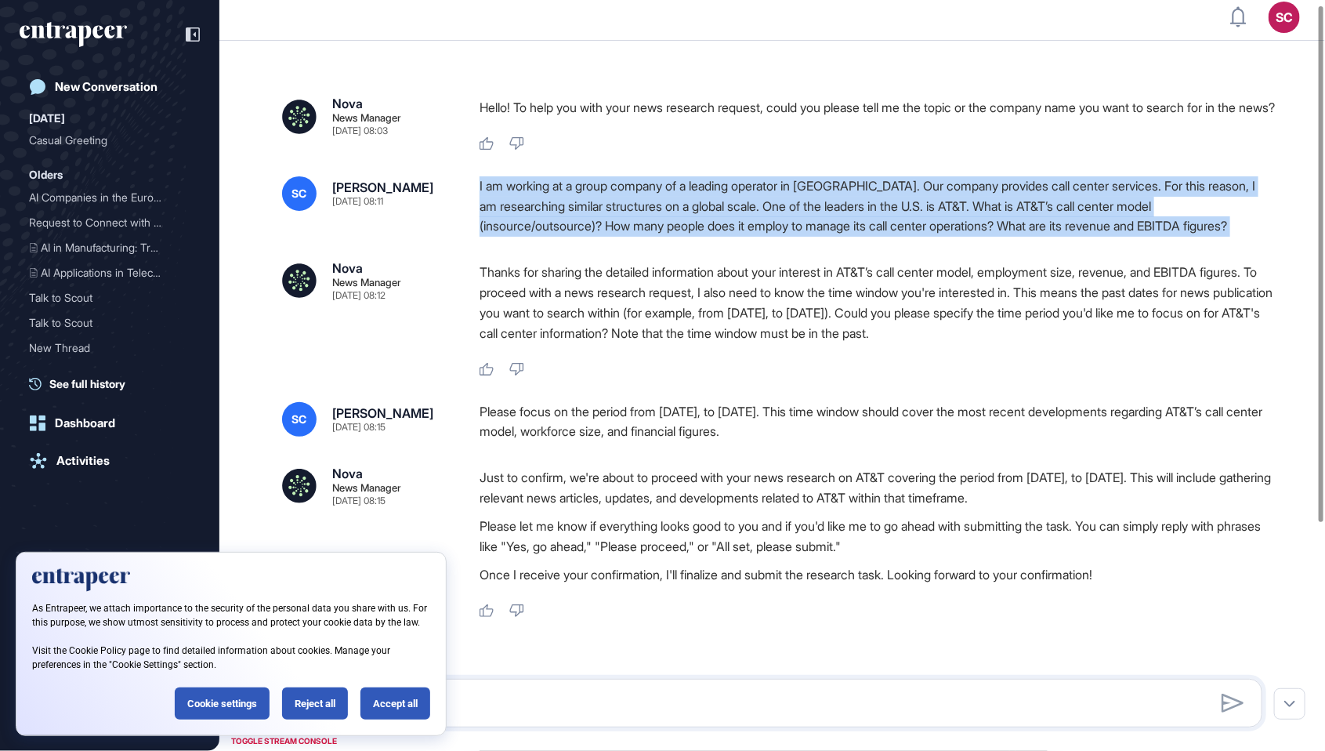
copy div "I am working at a group company of a leading operator in Turkey. Our company pr…"
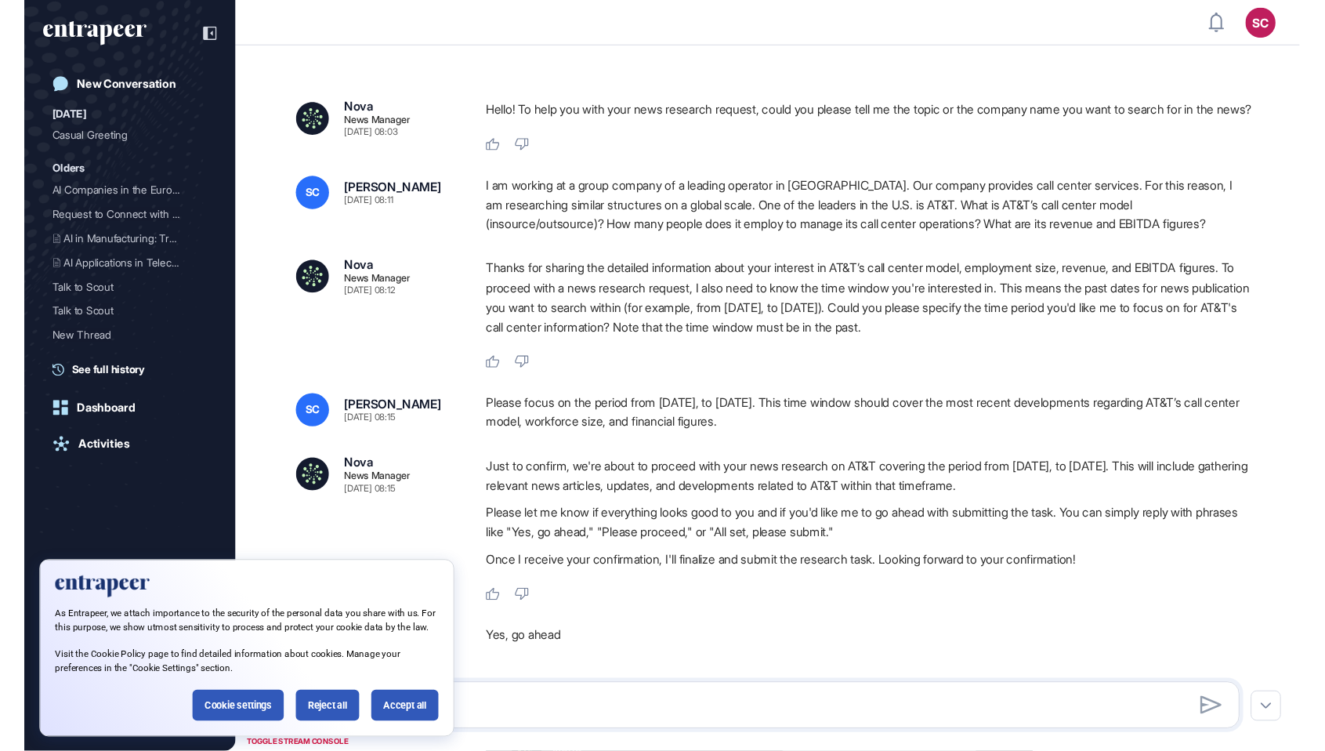
scroll to position [828, 1325]
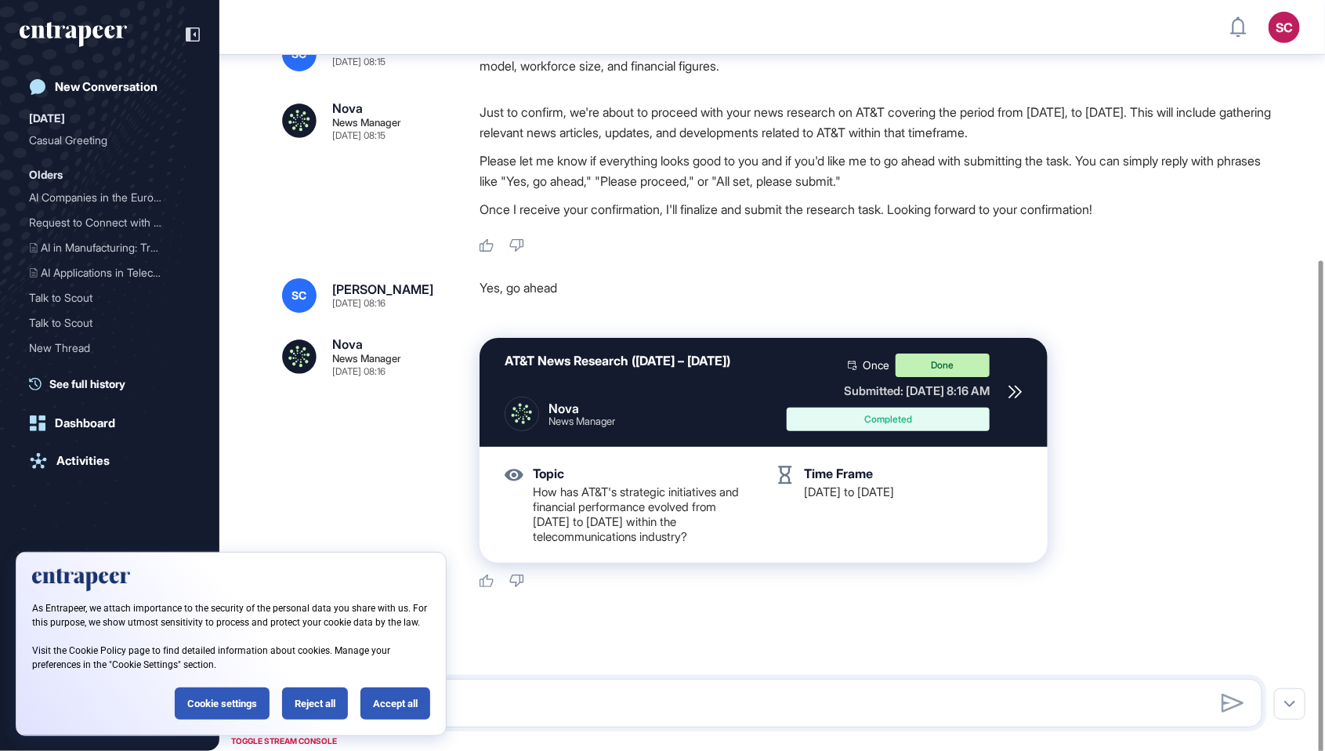
scroll to position [379, 0]
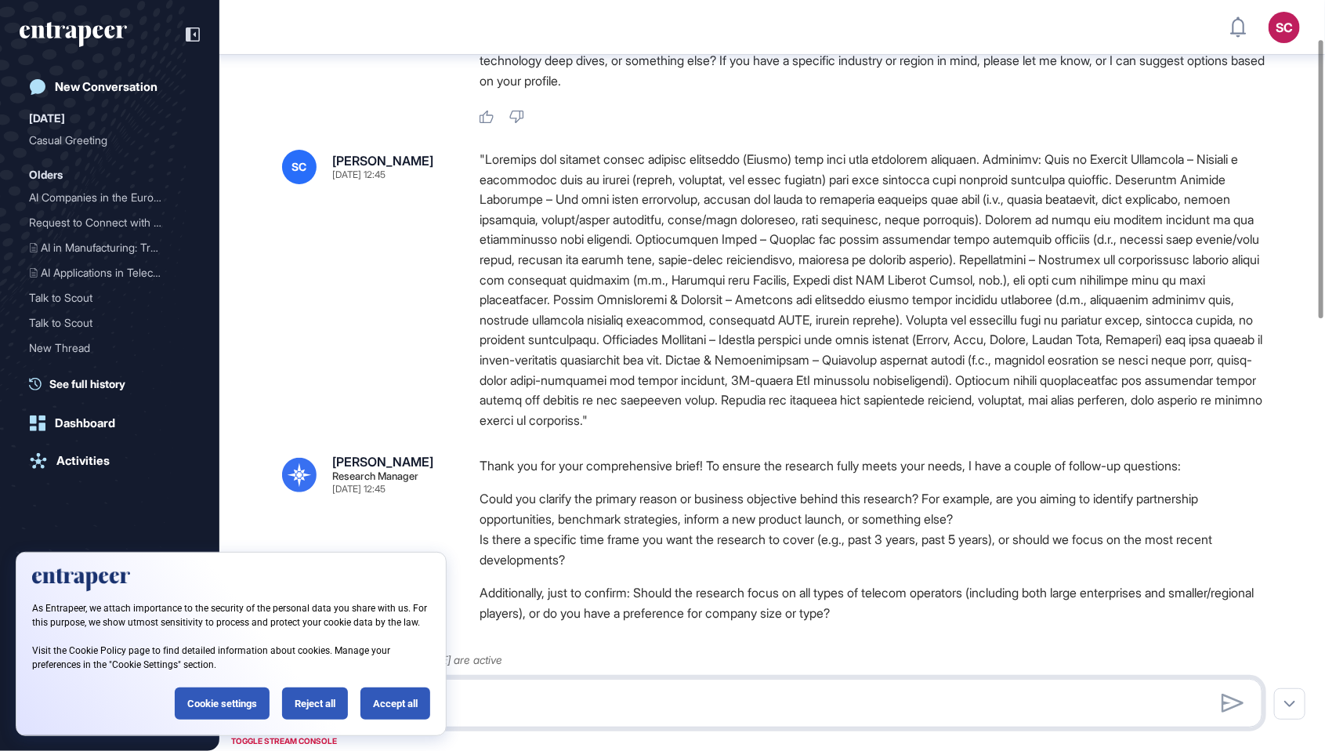
scroll to position [103, 0]
